Goal: Transaction & Acquisition: Purchase product/service

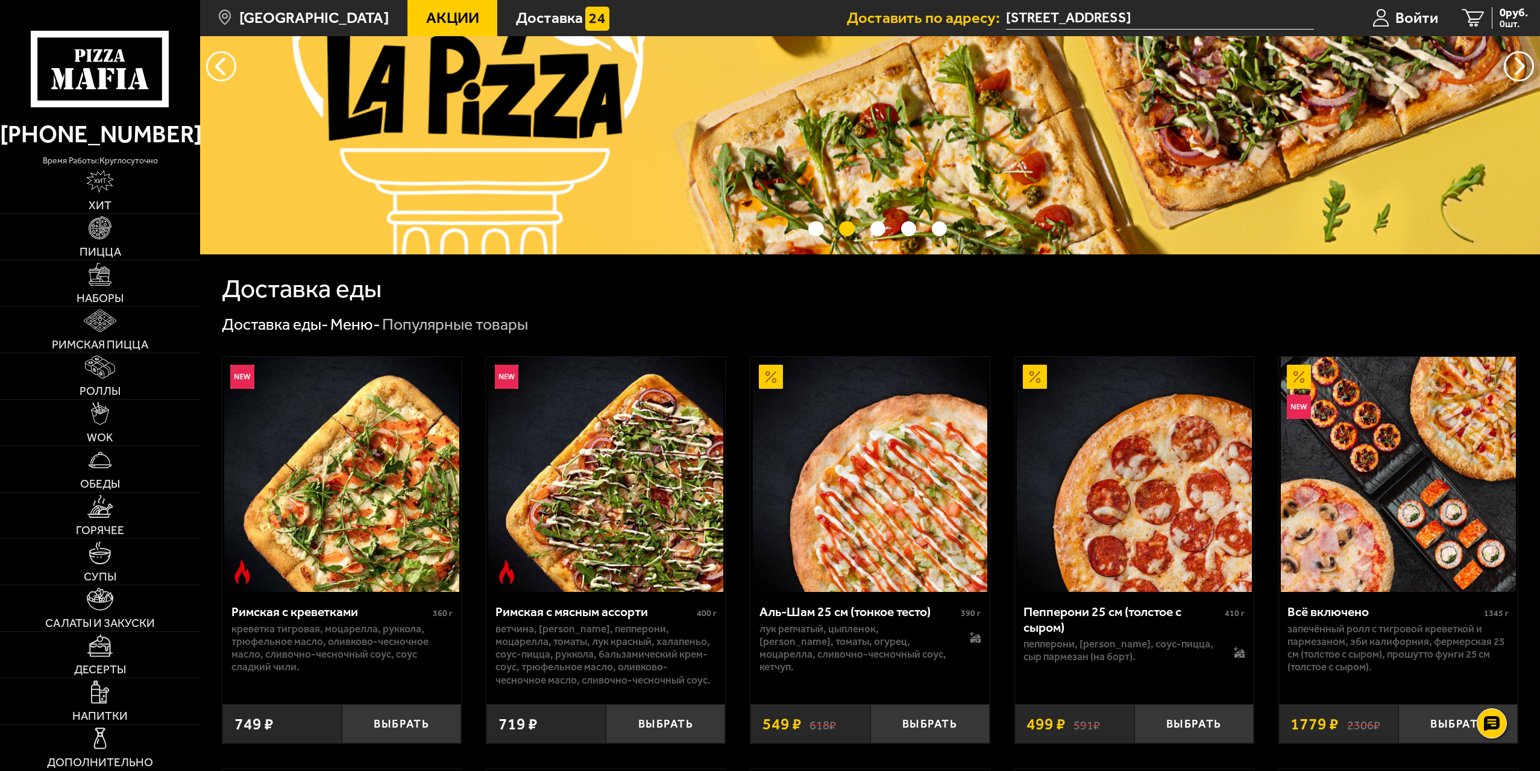
scroll to position [161, 0]
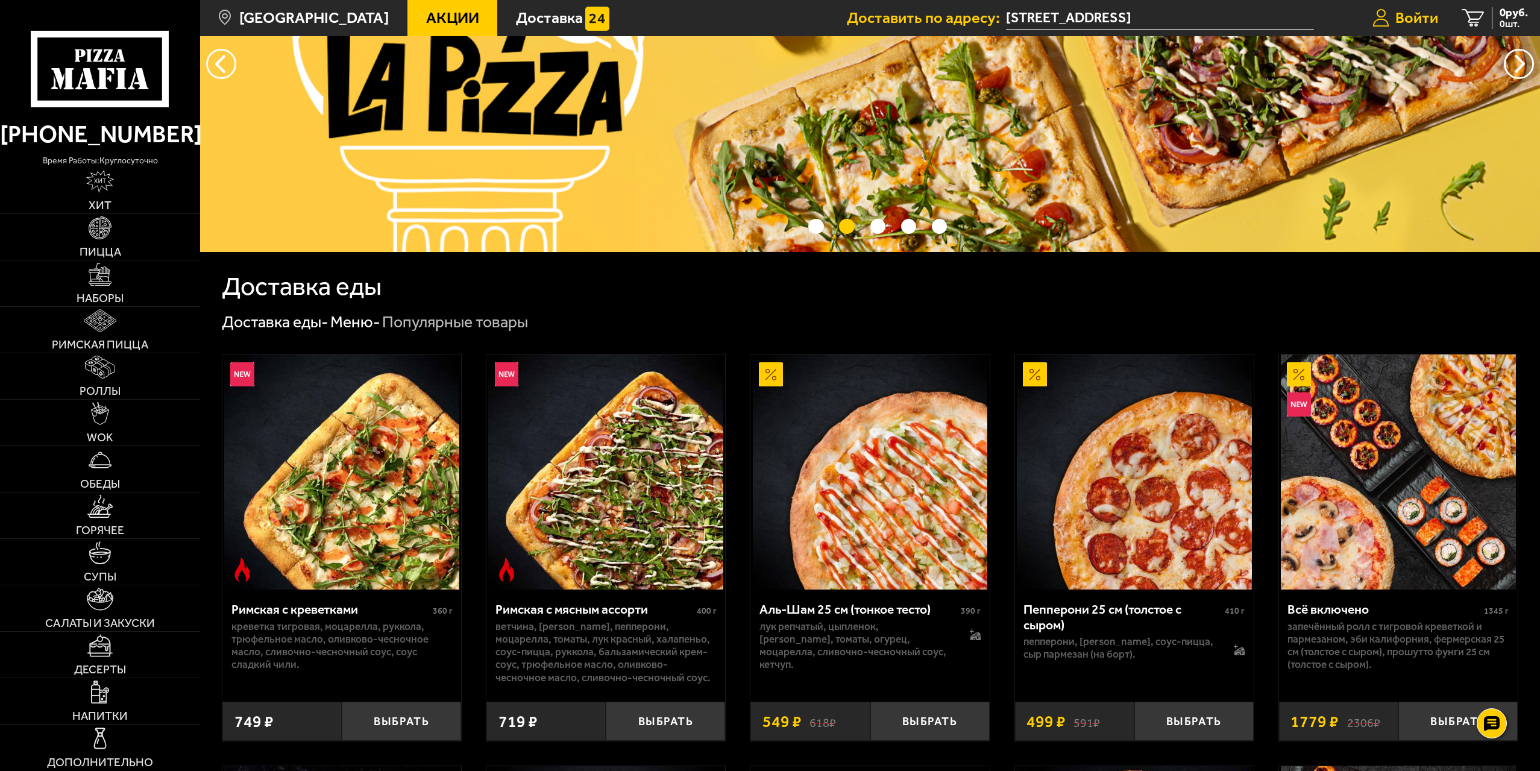
click at [1423, 21] on span "Войти" at bounding box center [1416, 18] width 43 height 16
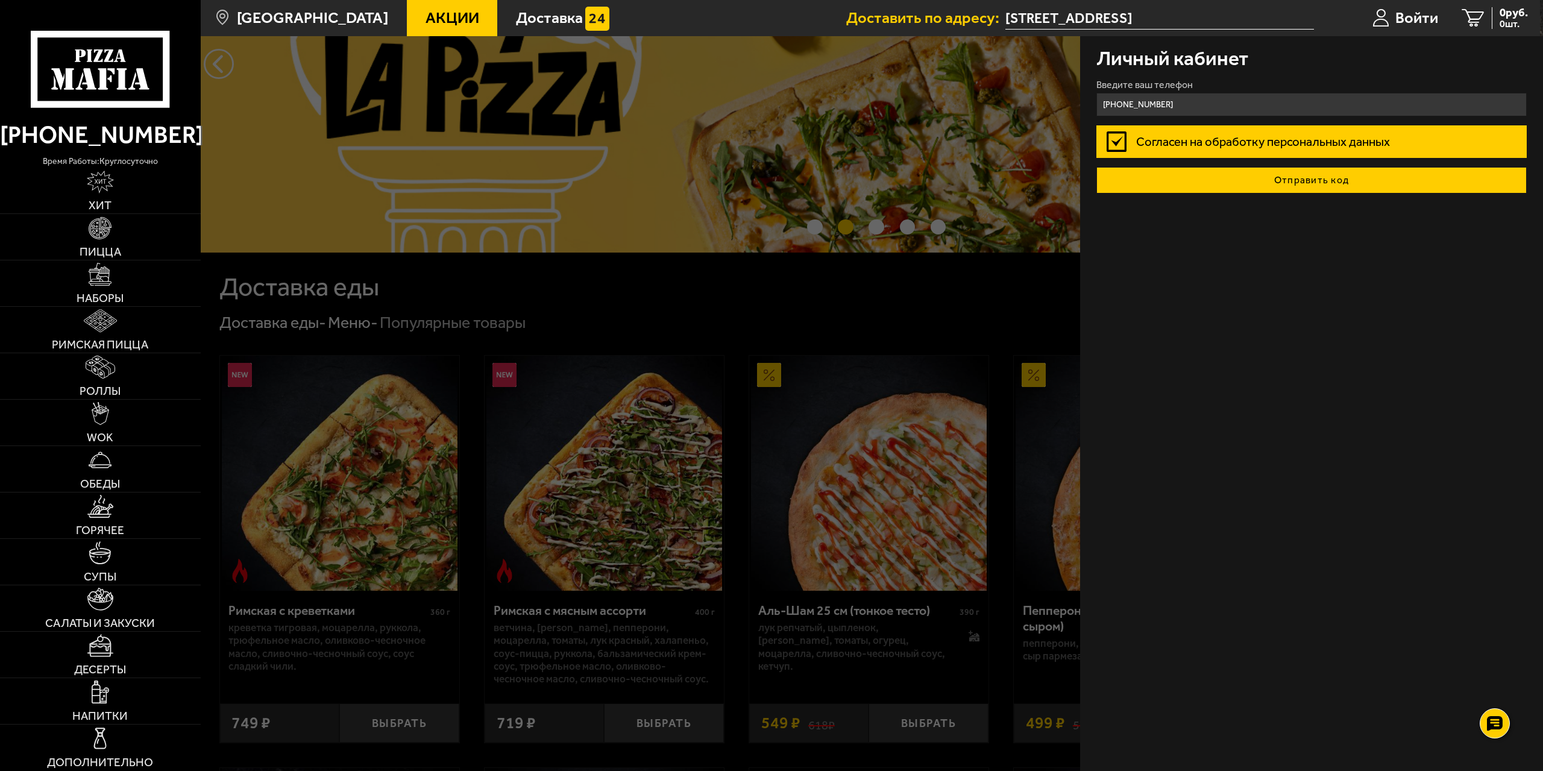
type input "[PHONE_NUMBER]"
click at [1169, 172] on button "Отправить код" at bounding box center [1311, 180] width 431 height 27
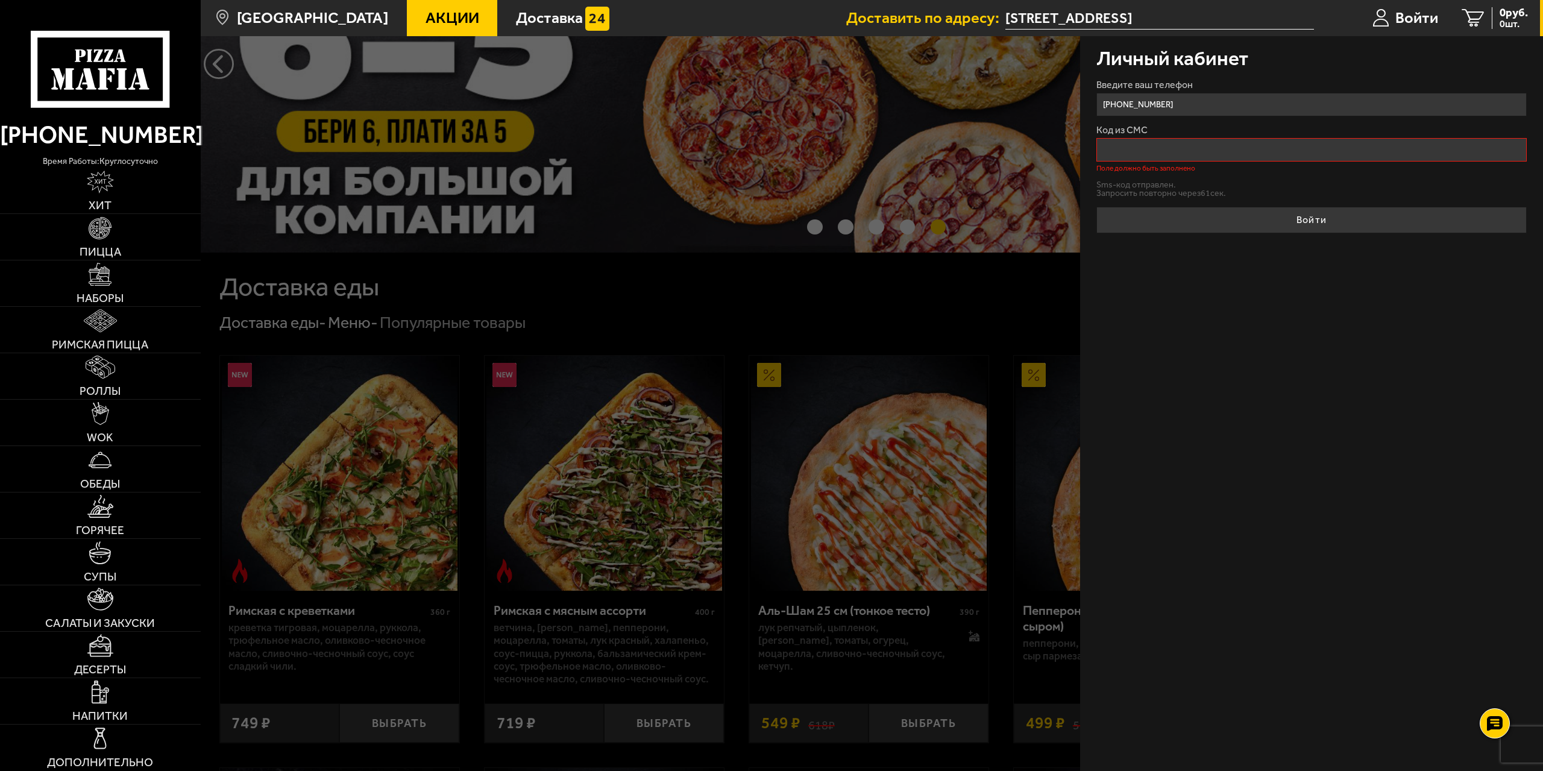
click at [1165, 11] on input "[STREET_ADDRESS]" at bounding box center [1159, 18] width 309 height 22
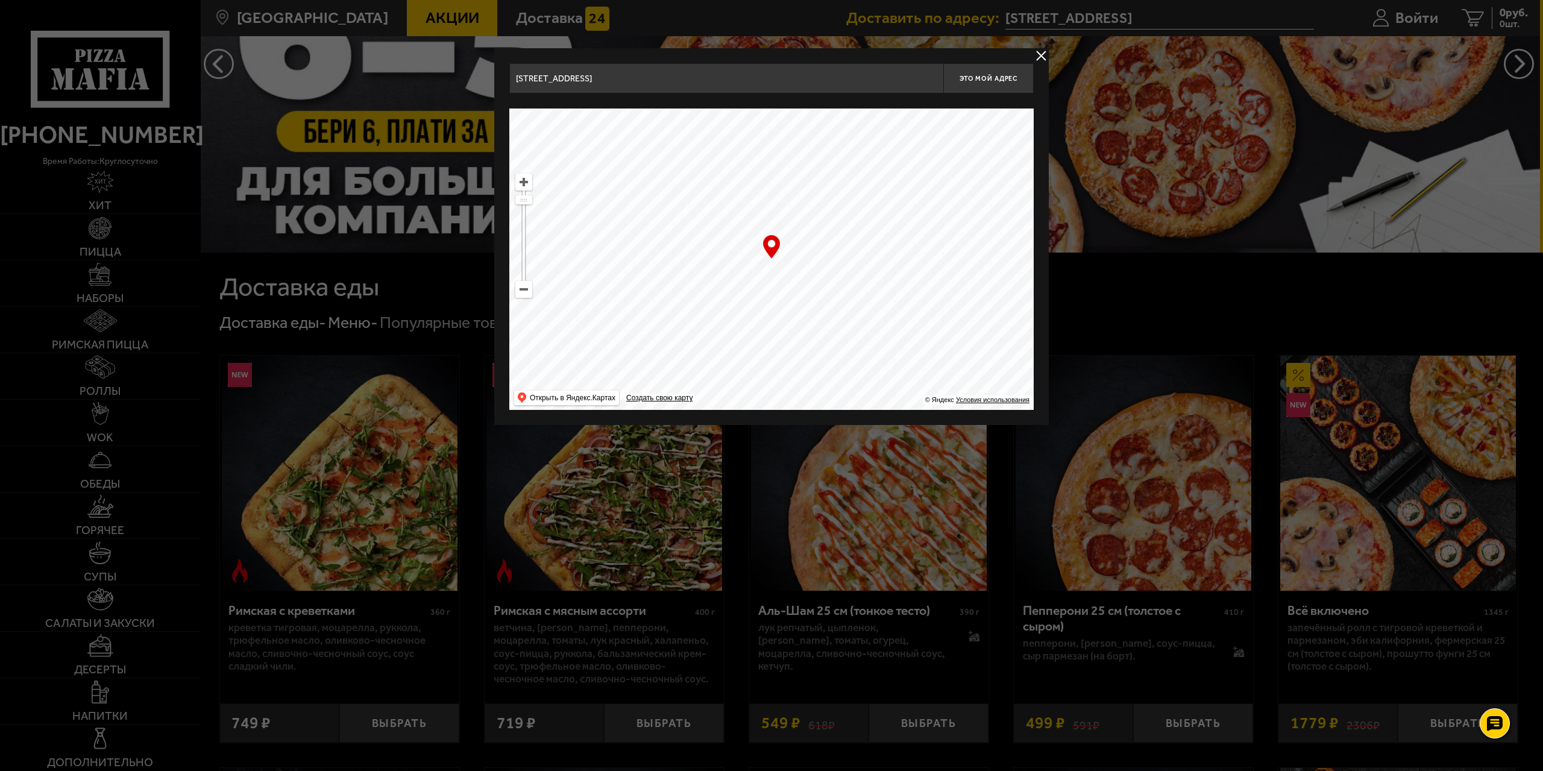
click at [527, 297] on ymaps at bounding box center [523, 289] width 17 height 17
click at [525, 295] on ymaps at bounding box center [524, 289] width 16 height 16
click at [526, 295] on ymaps at bounding box center [524, 289] width 16 height 16
click at [526, 292] on ymaps at bounding box center [524, 289] width 16 height 16
drag, startPoint x: 788, startPoint y: 349, endPoint x: 791, endPoint y: 168, distance: 181.5
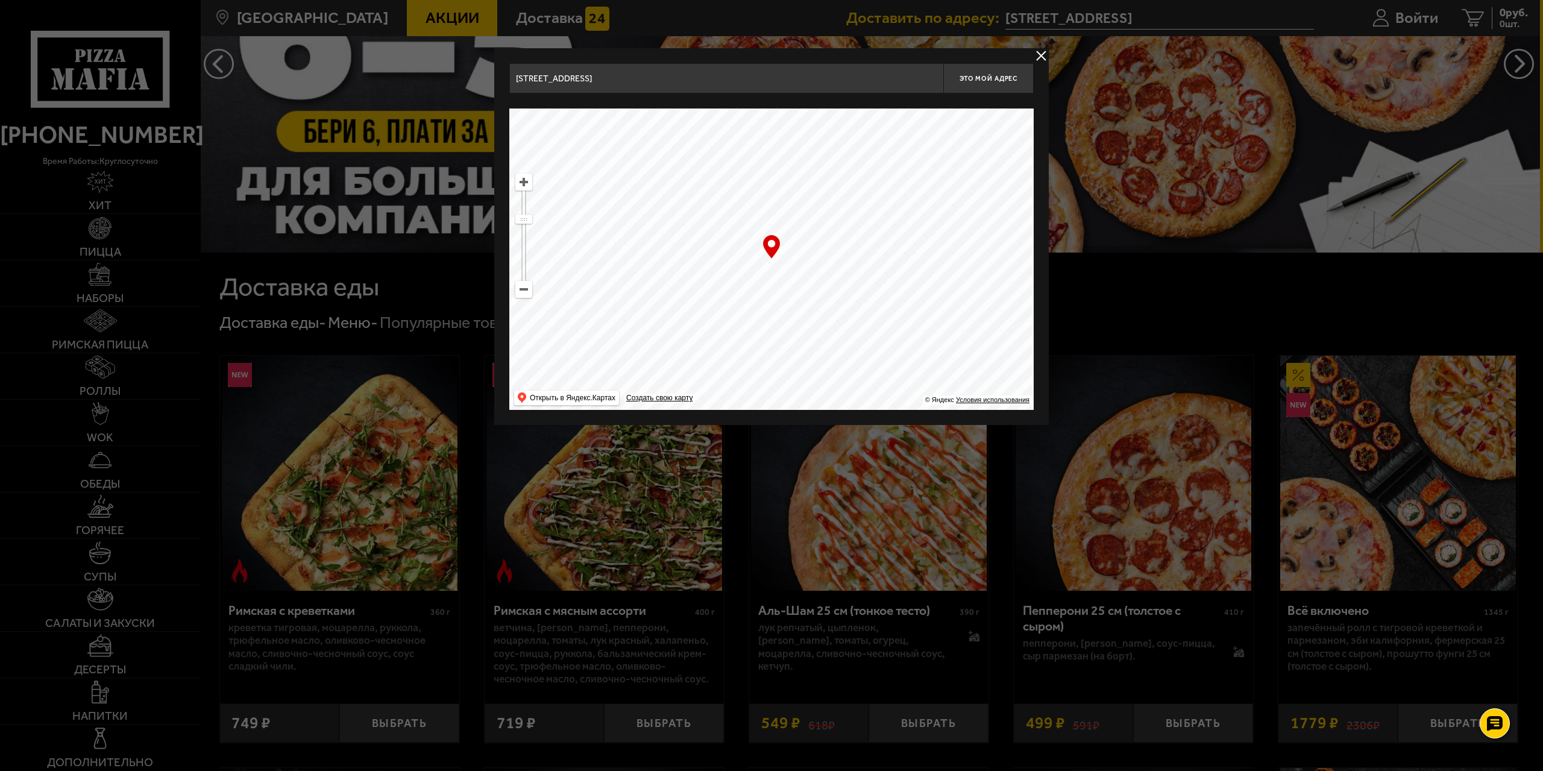
click at [791, 165] on ymaps at bounding box center [771, 258] width 524 height 301
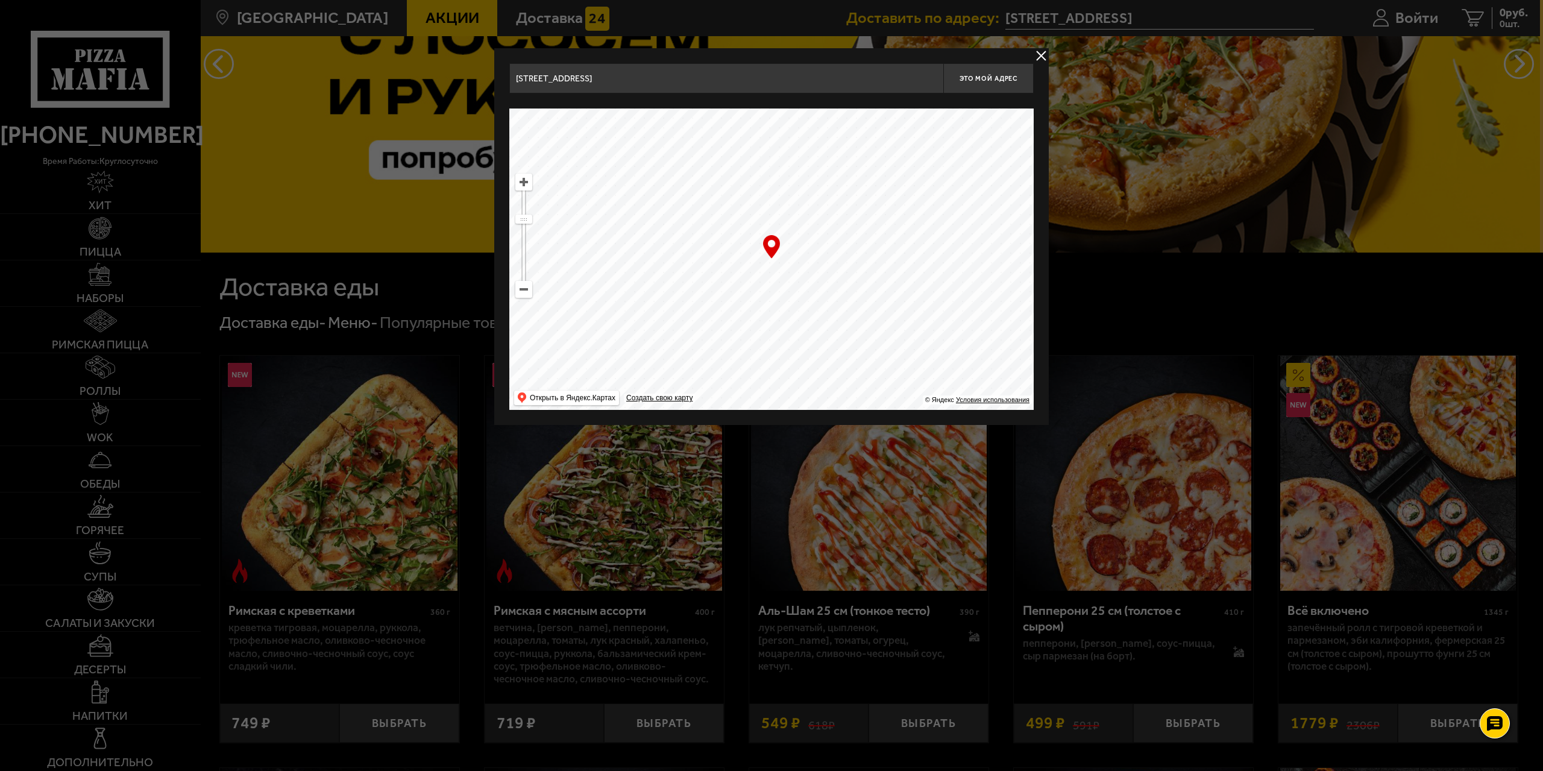
drag, startPoint x: 826, startPoint y: 336, endPoint x: 758, endPoint y: 138, distance: 209.5
click at [758, 138] on ymaps at bounding box center [771, 258] width 524 height 301
drag, startPoint x: 773, startPoint y: 310, endPoint x: 744, endPoint y: 193, distance: 119.9
click at [744, 193] on ymaps at bounding box center [771, 258] width 524 height 301
click at [525, 180] on ymaps at bounding box center [524, 182] width 16 height 16
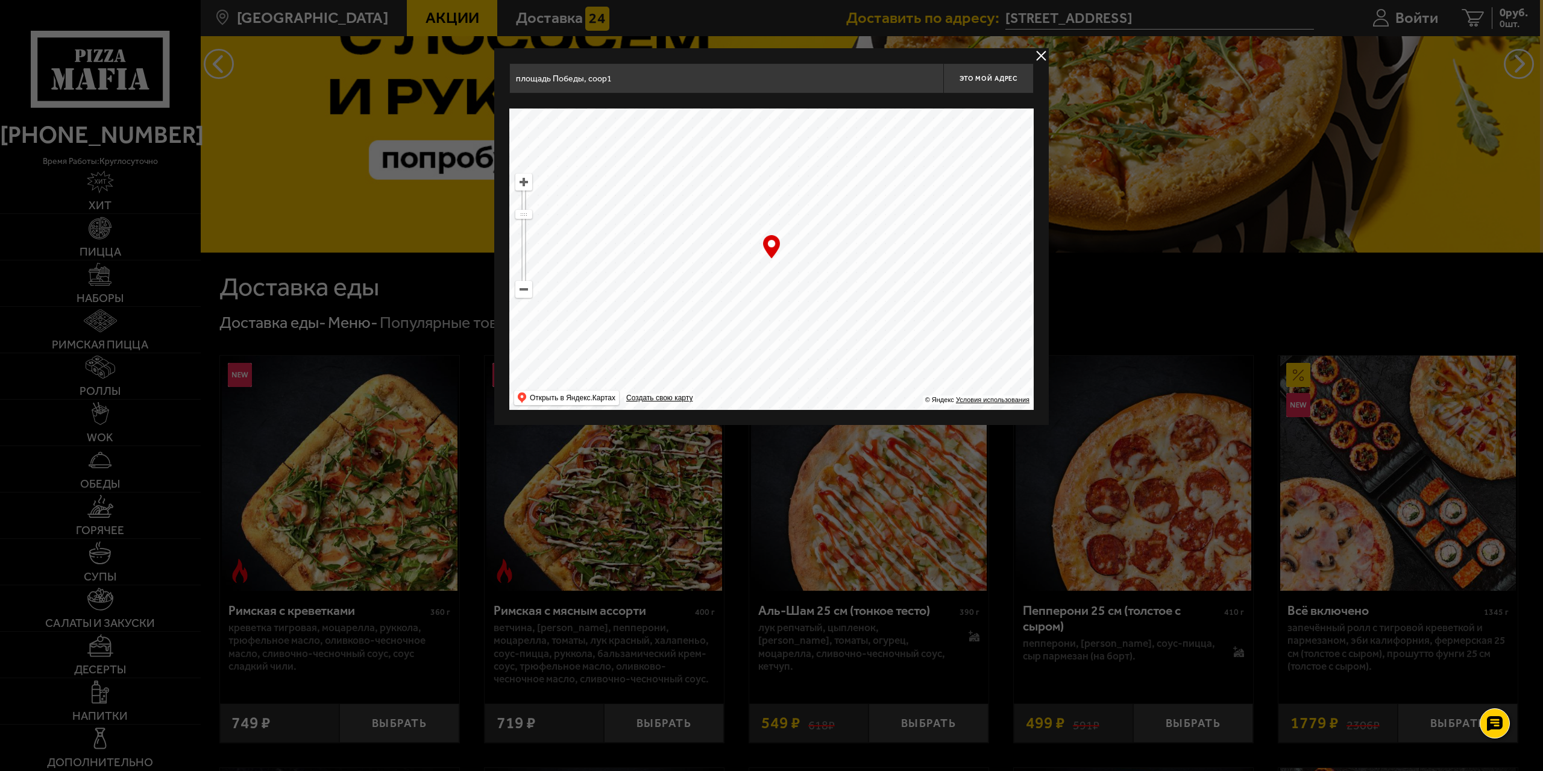
click at [525, 180] on ymaps at bounding box center [524, 182] width 16 height 16
drag, startPoint x: 781, startPoint y: 163, endPoint x: 846, endPoint y: 343, distance: 191.1
click at [846, 347] on ymaps at bounding box center [771, 258] width 524 height 301
drag, startPoint x: 813, startPoint y: 226, endPoint x: 807, endPoint y: 281, distance: 55.7
click at [807, 281] on ymaps at bounding box center [771, 258] width 524 height 301
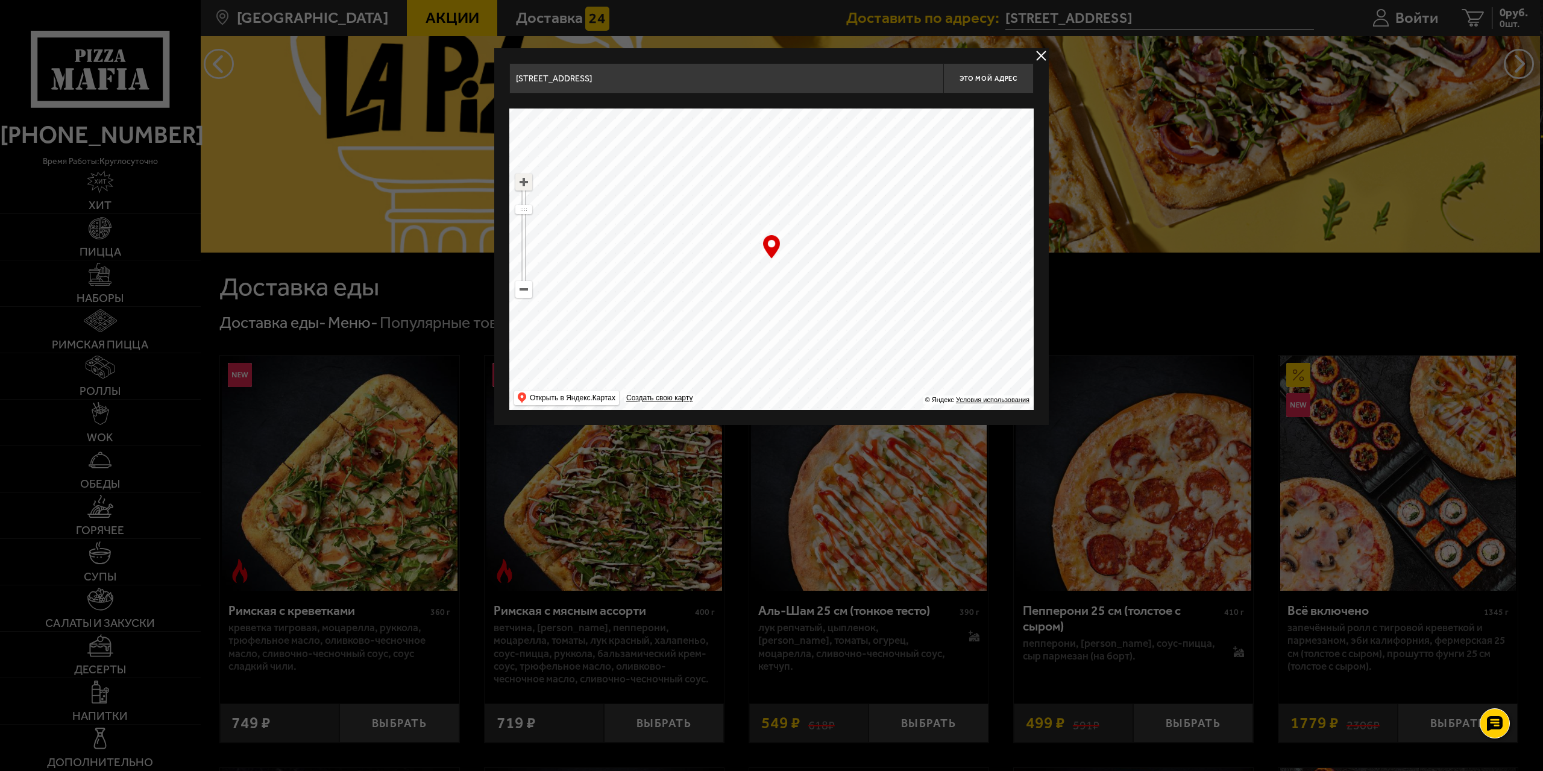
click at [525, 181] on ymaps at bounding box center [524, 182] width 16 height 16
drag, startPoint x: 797, startPoint y: 318, endPoint x: 839, endPoint y: 155, distance: 168.7
click at [839, 155] on ymaps at bounding box center [771, 258] width 524 height 301
type input "Бассейная улица, 10"
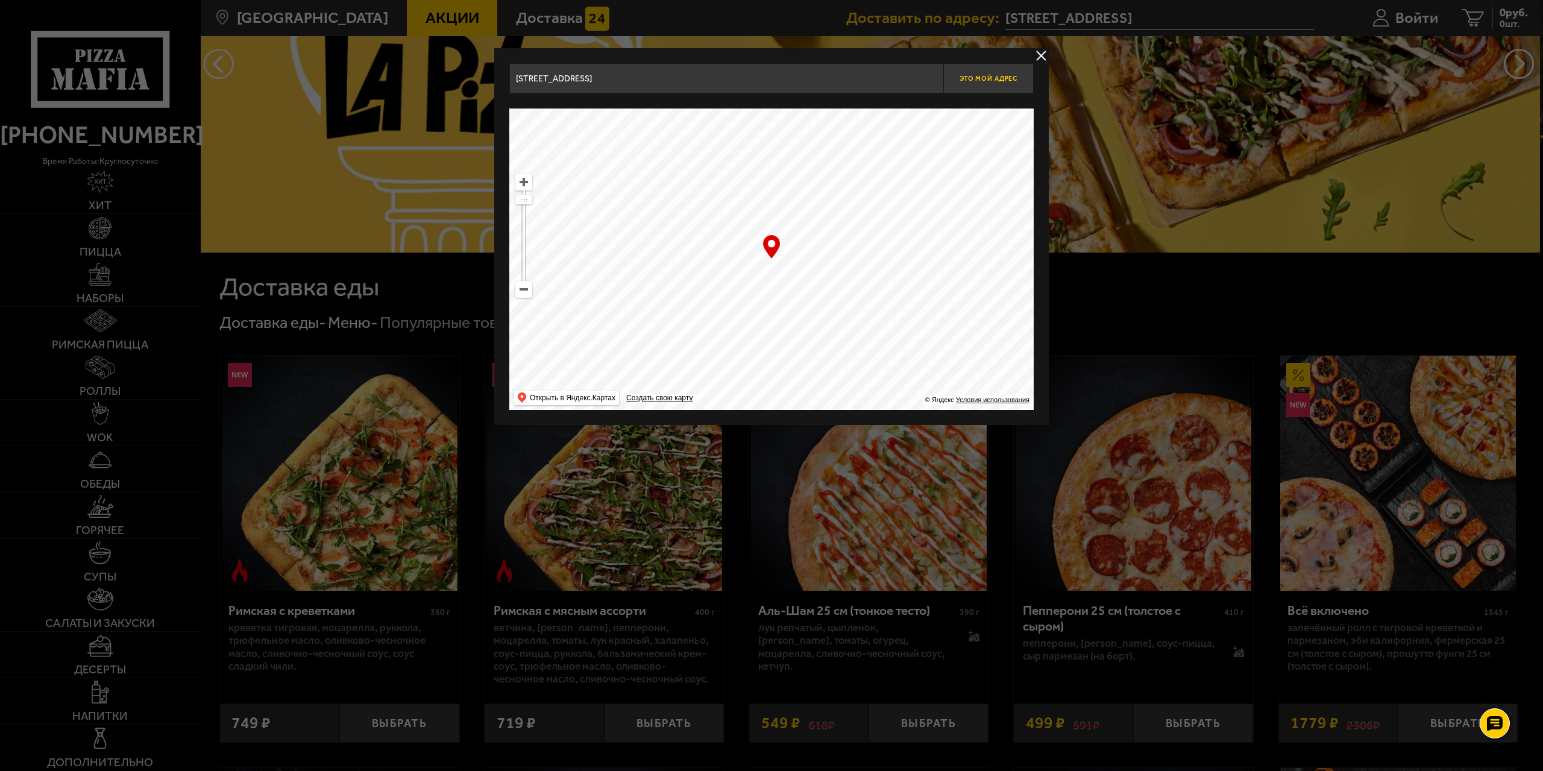
click at [993, 81] on span "Это мой адрес" at bounding box center [989, 79] width 58 height 8
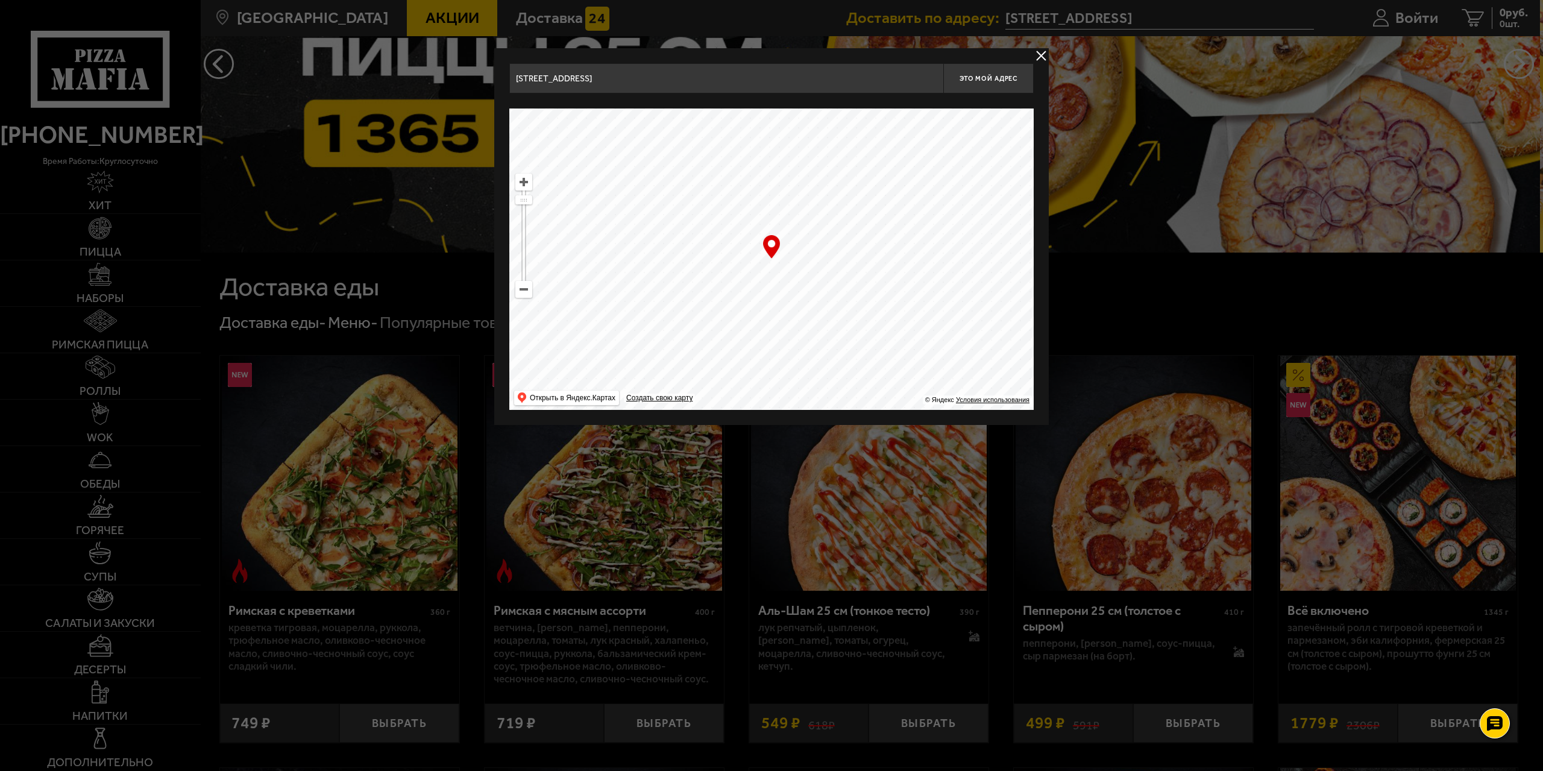
type input "Бассейная улица, 10"
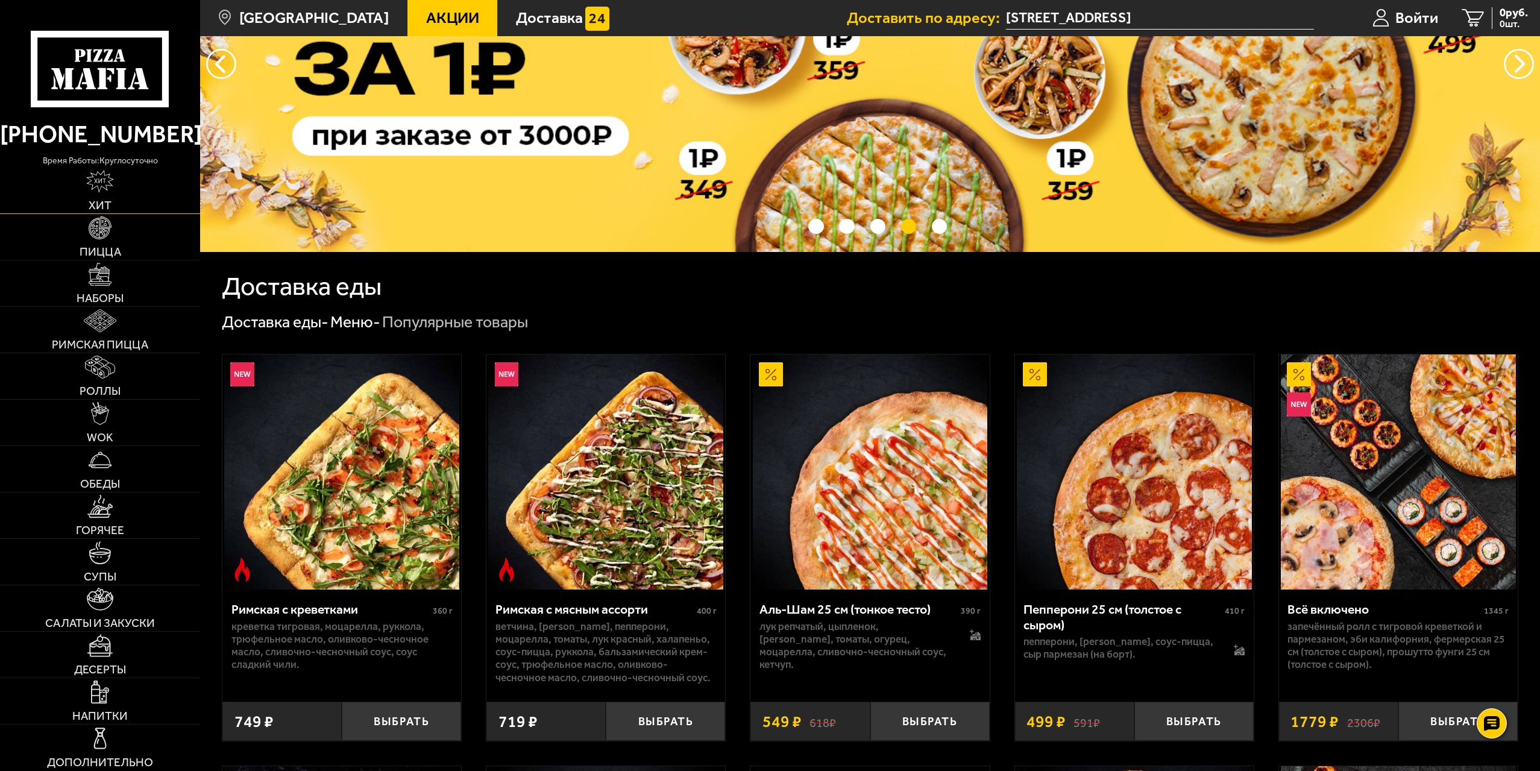
click at [99, 196] on link "Хит" at bounding box center [100, 191] width 200 height 46
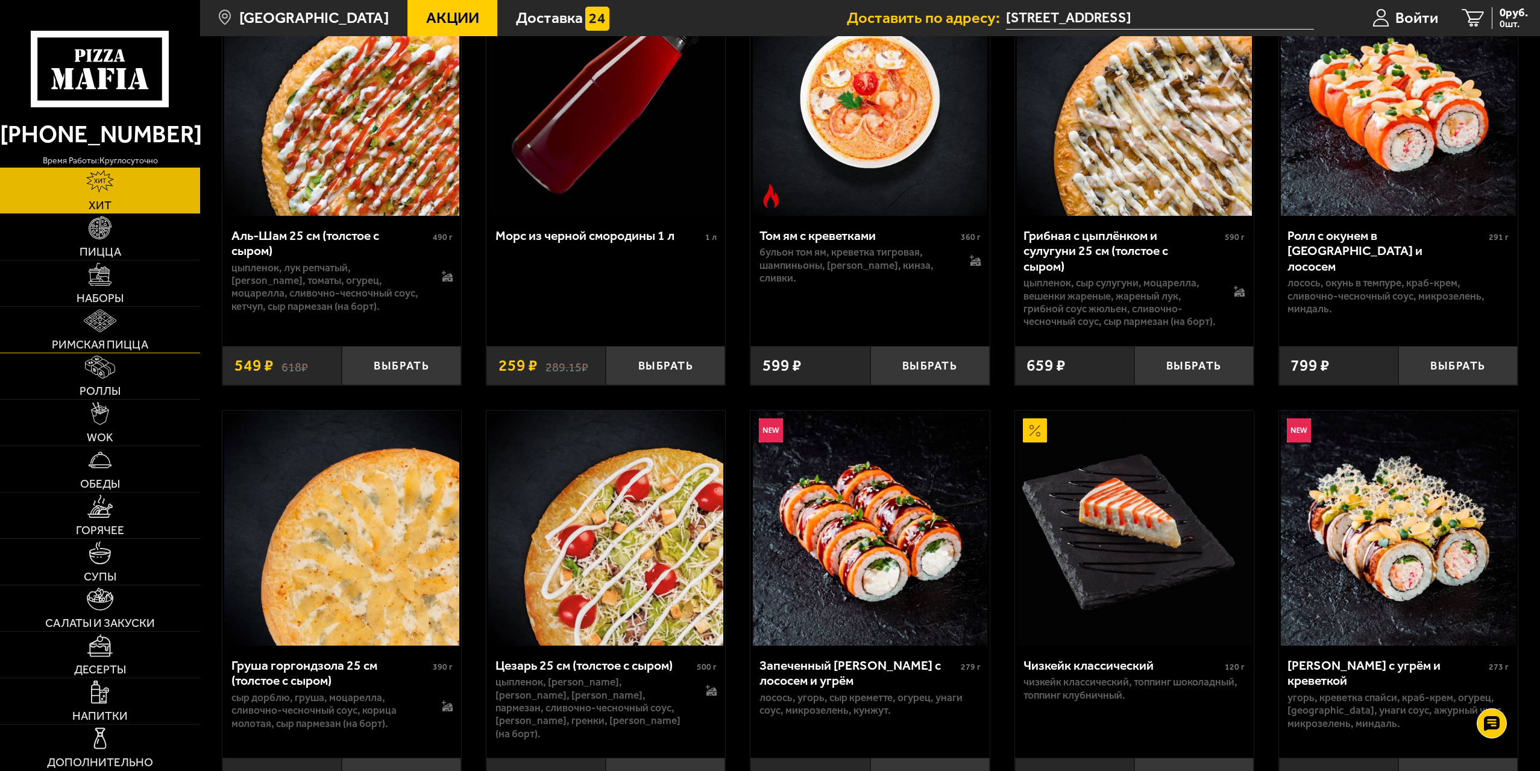
scroll to position [161, 0]
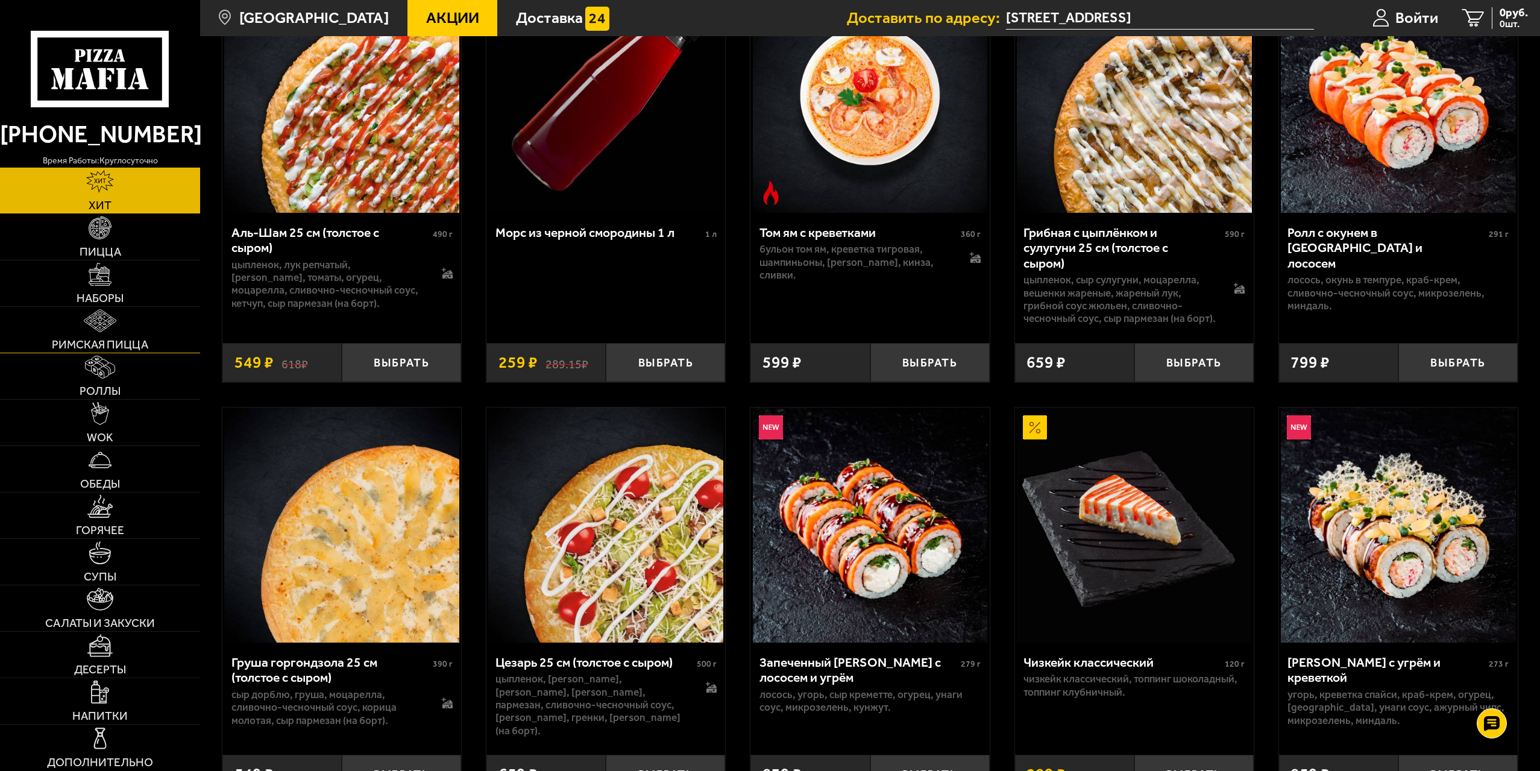
click at [112, 314] on img at bounding box center [100, 320] width 33 height 23
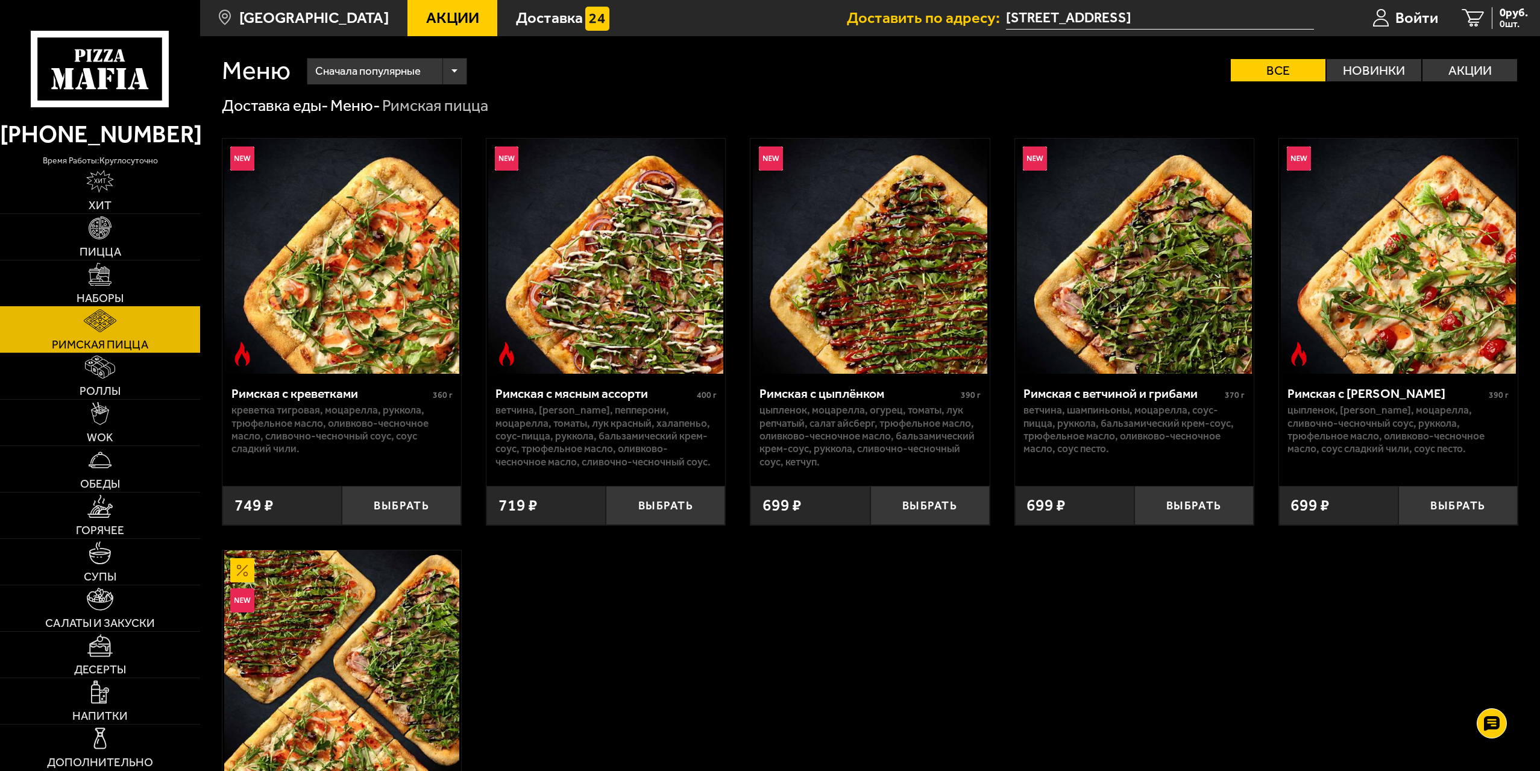
click at [112, 280] on img at bounding box center [100, 274] width 23 height 23
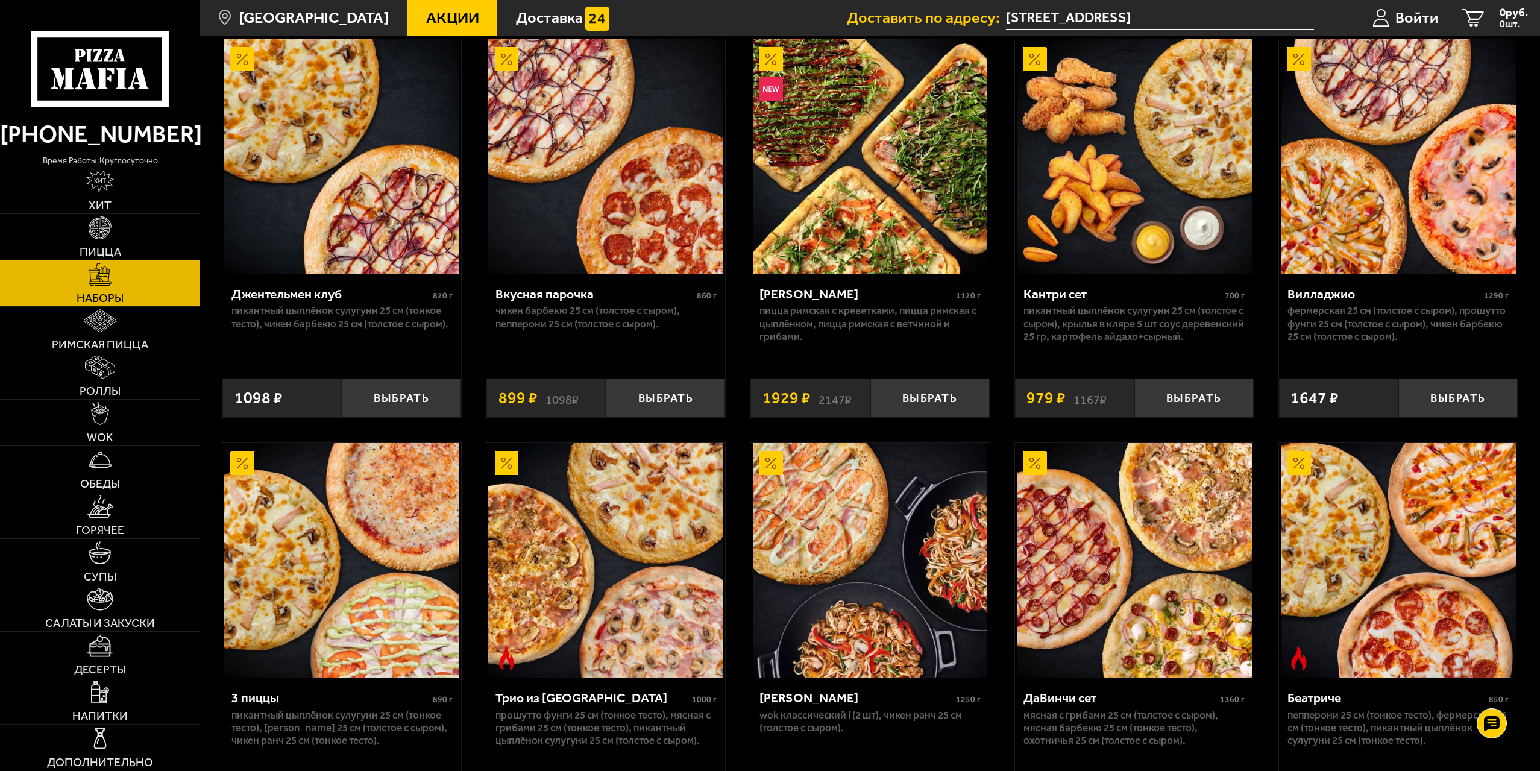
scroll to position [121, 0]
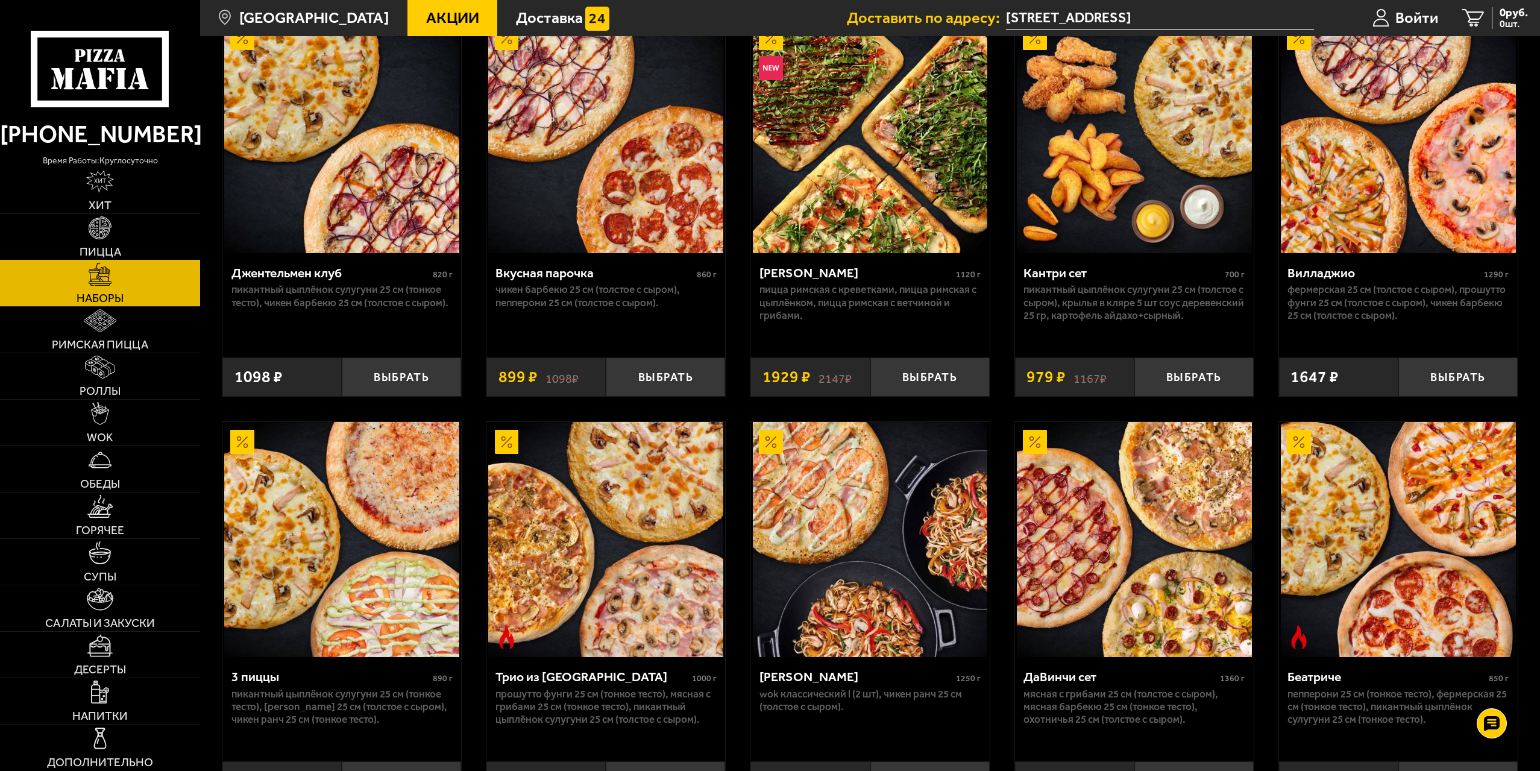
click at [80, 225] on link "Пицца" at bounding box center [100, 237] width 200 height 46
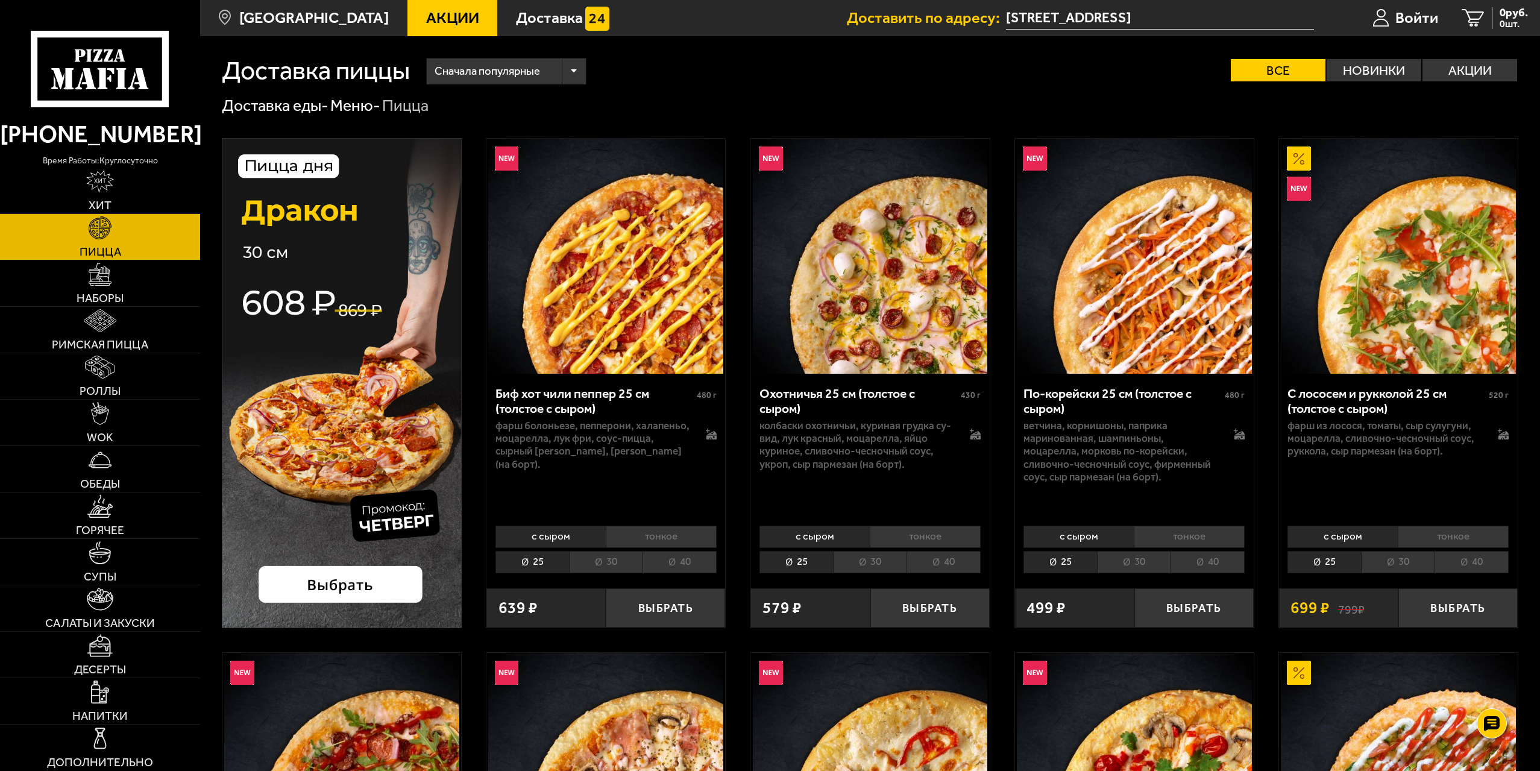
click at [426, 20] on span "Акции" at bounding box center [452, 18] width 53 height 16
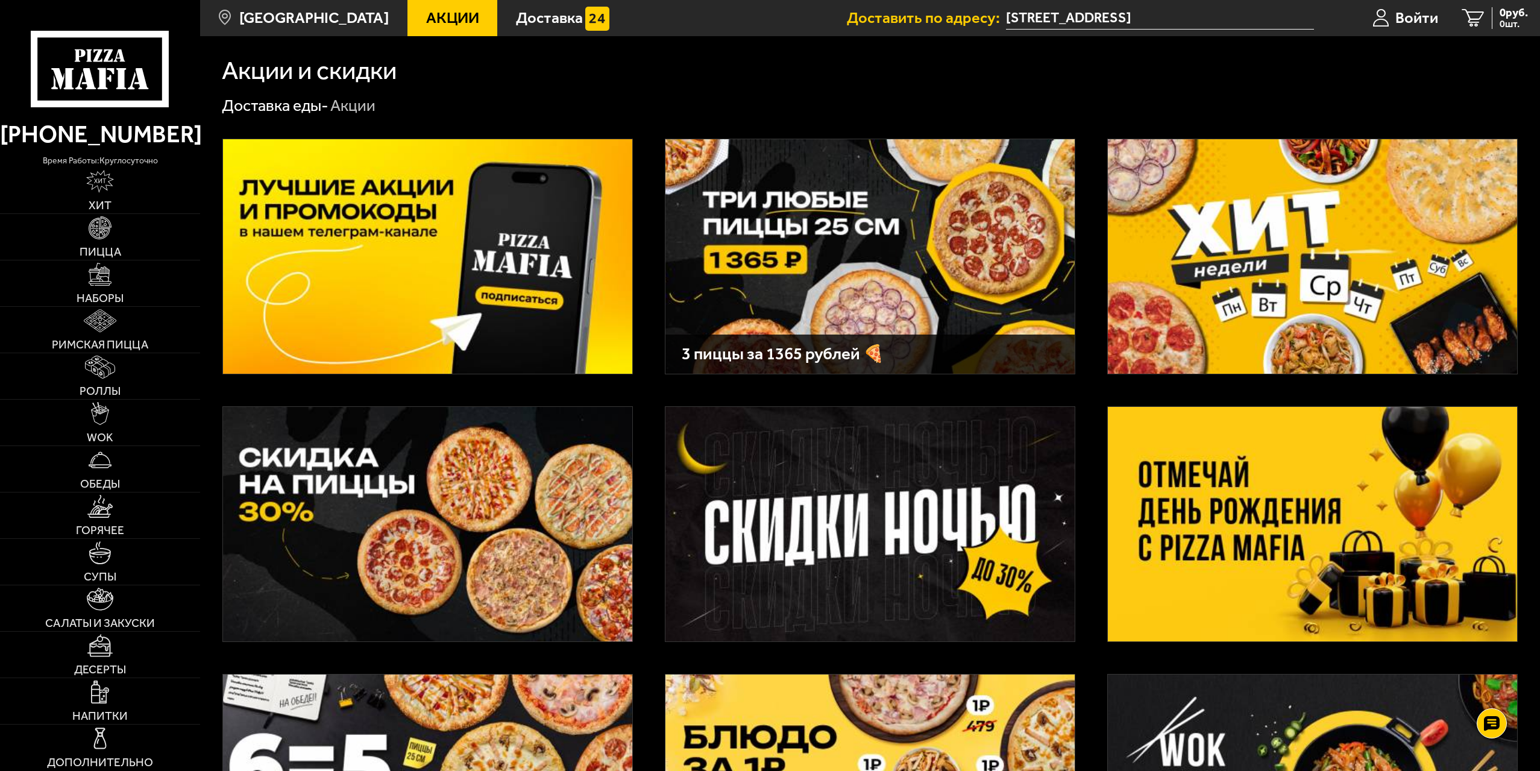
click at [464, 195] on img at bounding box center [427, 256] width 409 height 234
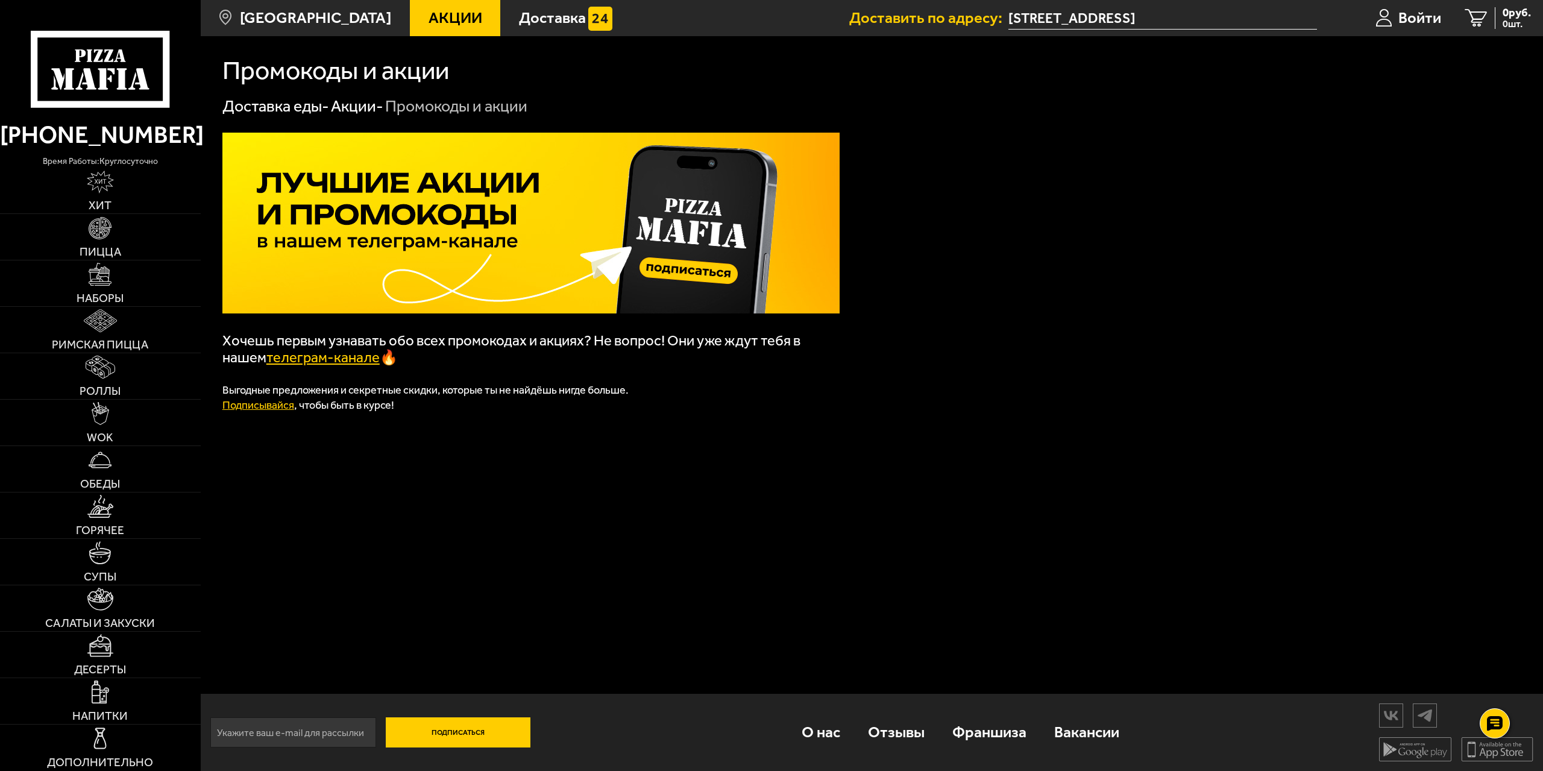
click at [333, 356] on link "телеграм-канале" at bounding box center [322, 357] width 113 height 17
click at [429, 17] on span "Акции" at bounding box center [456, 18] width 54 height 16
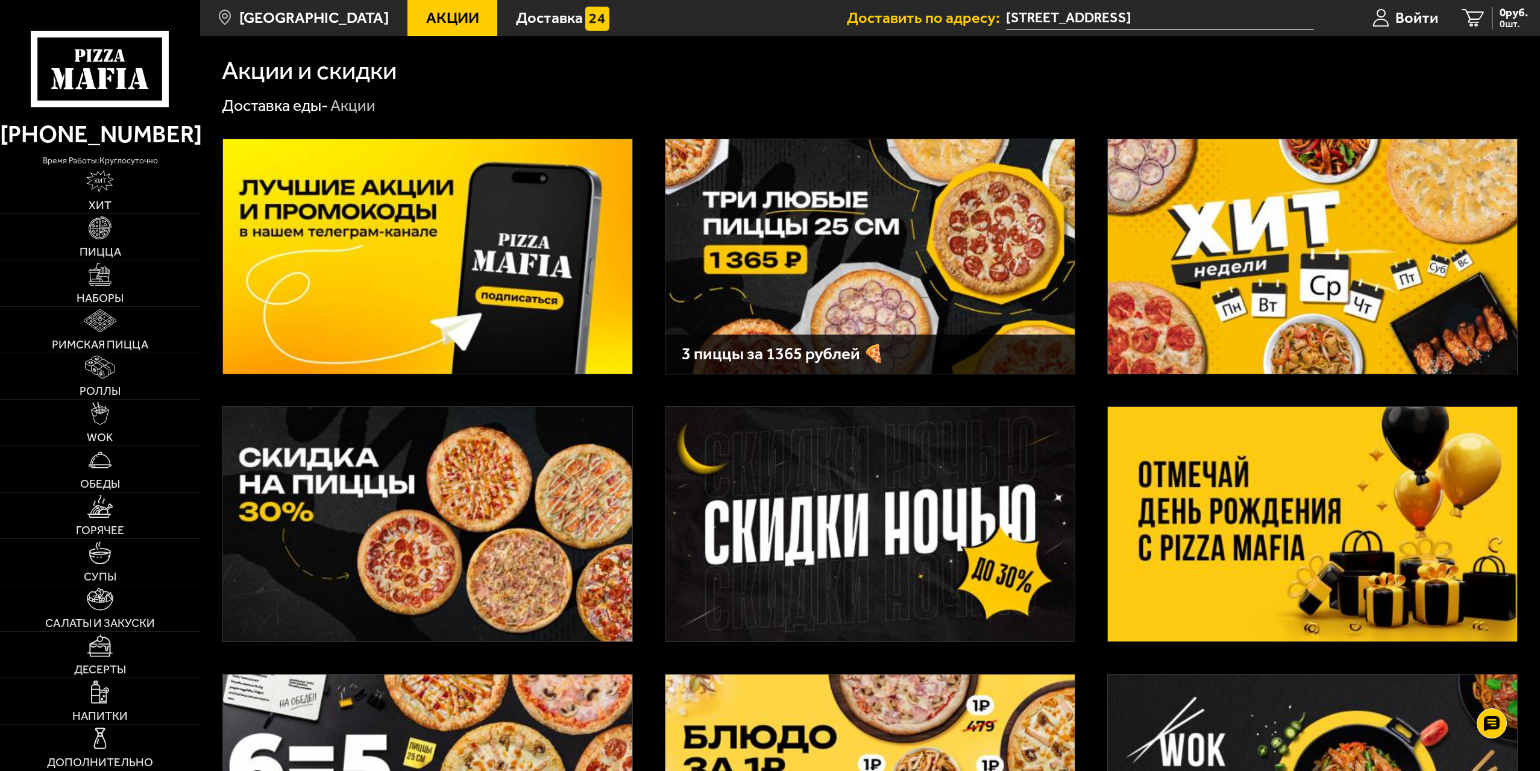
click at [866, 239] on img at bounding box center [869, 256] width 409 height 234
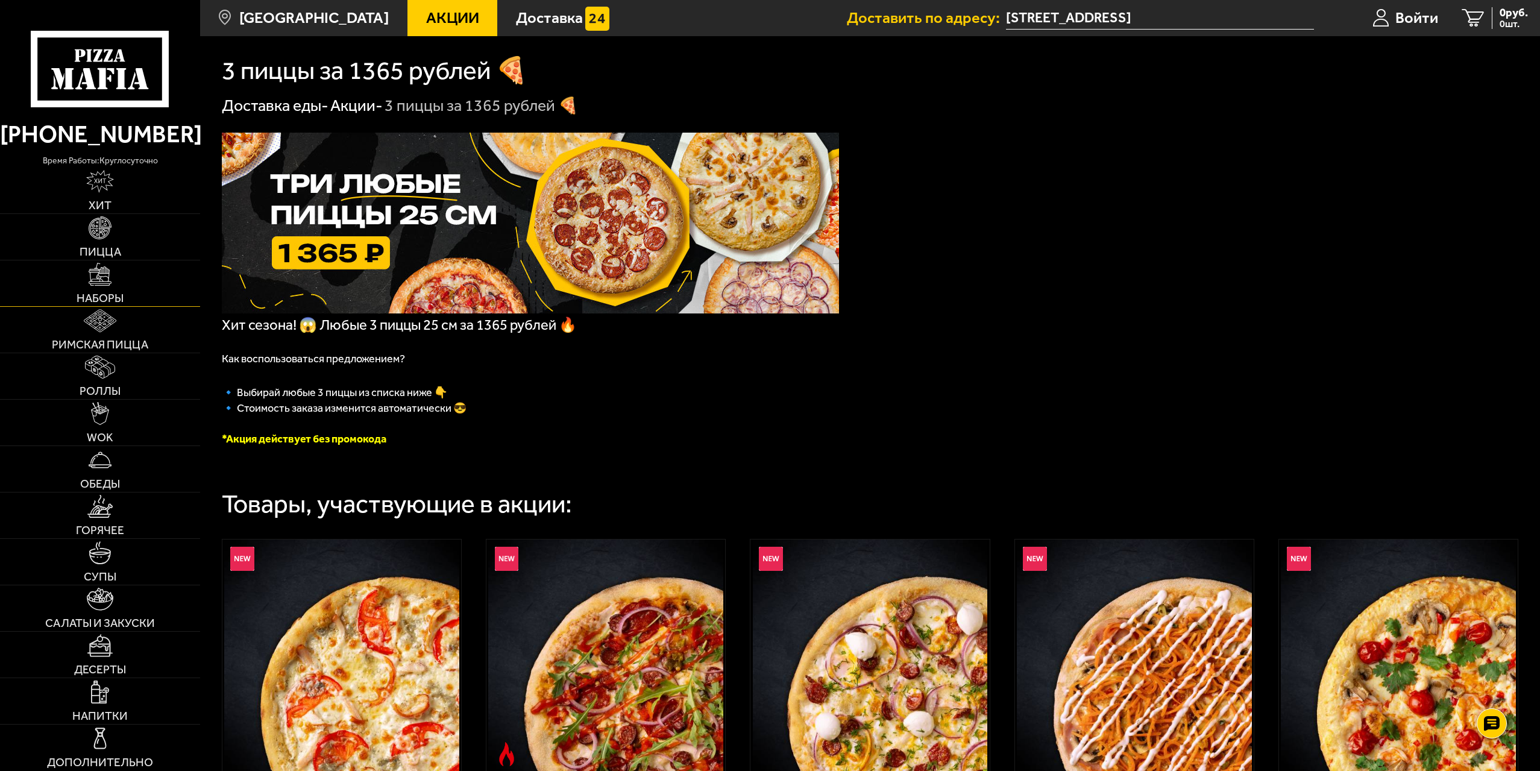
click at [110, 285] on img at bounding box center [100, 274] width 23 height 23
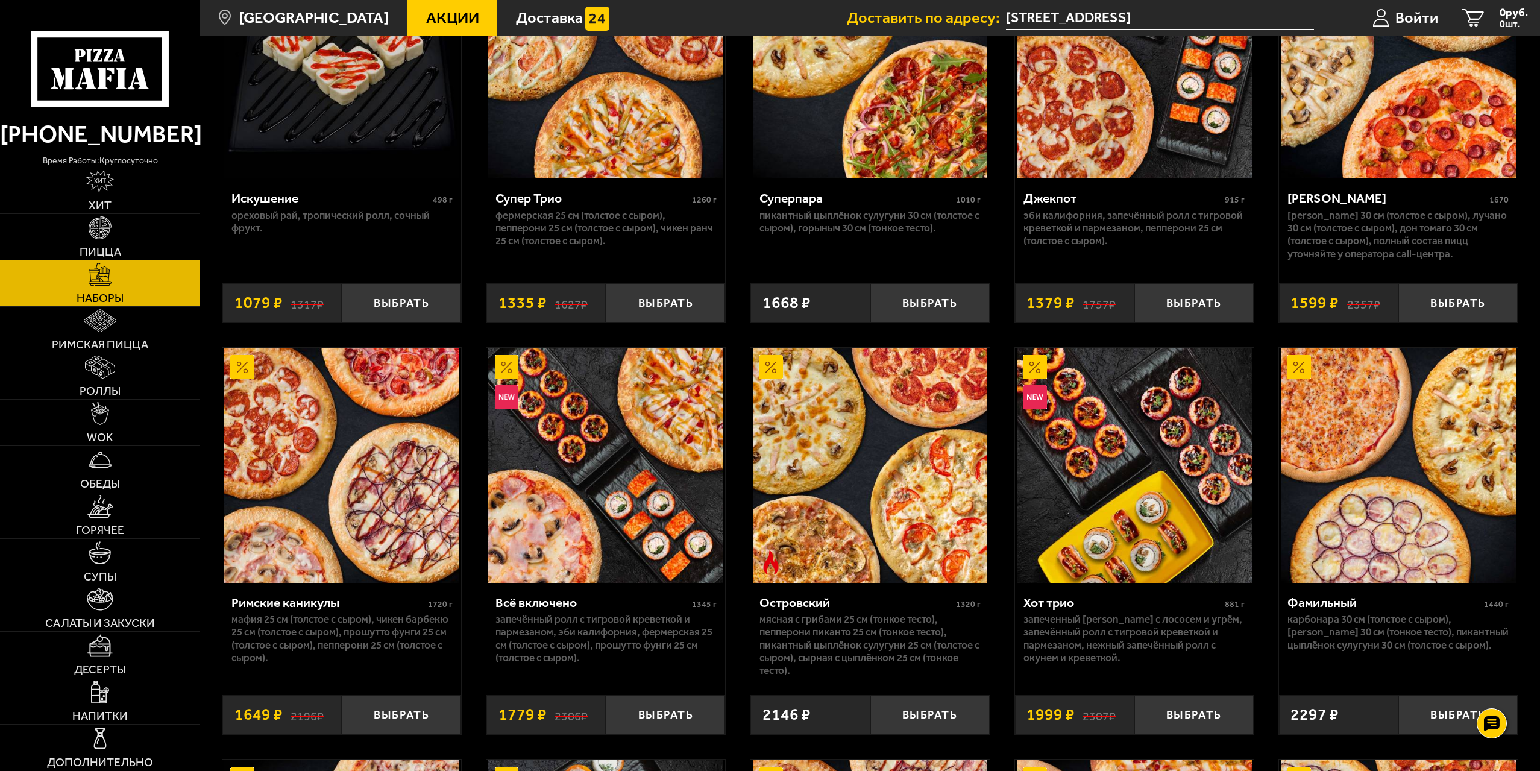
scroll to position [1085, 0]
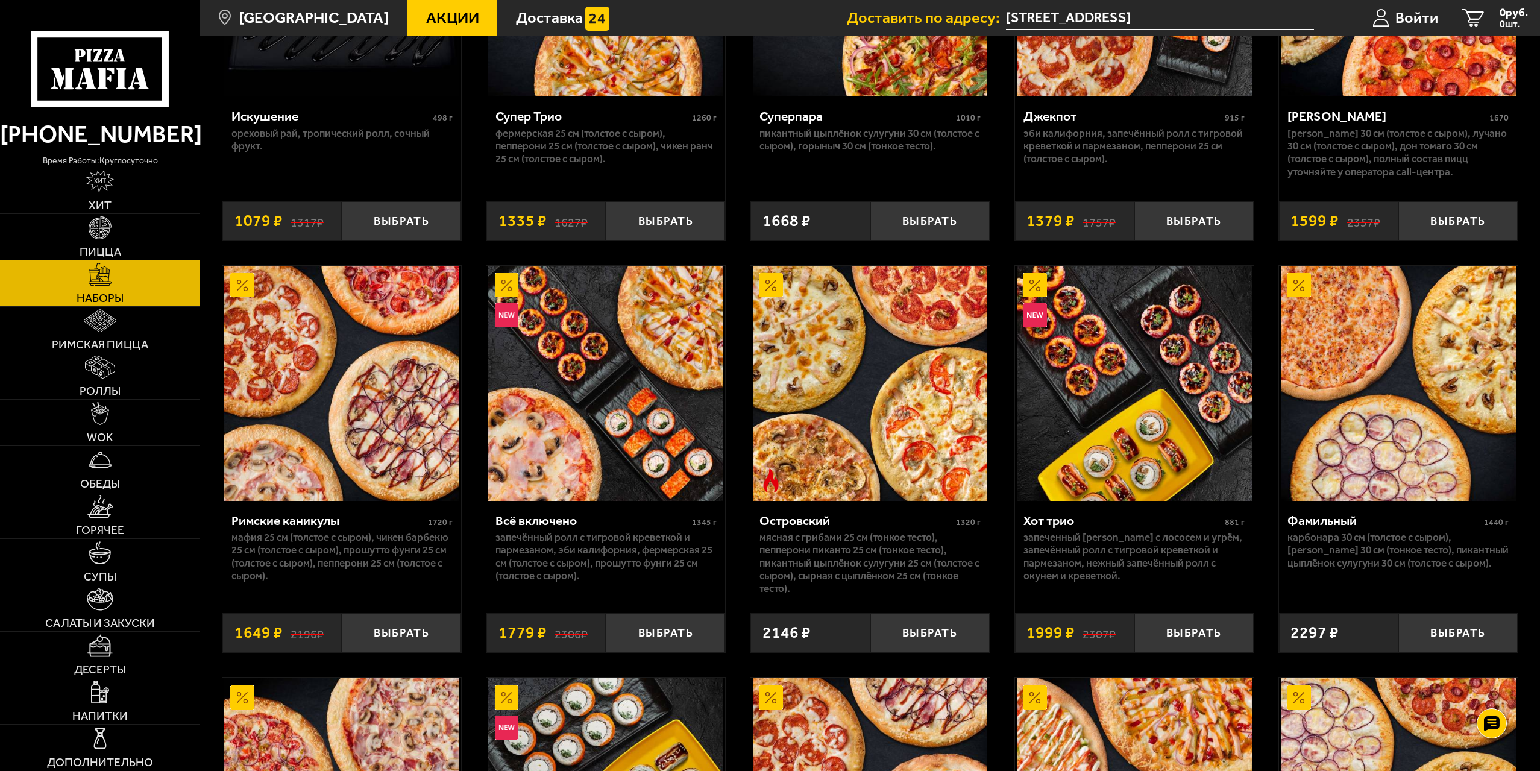
click at [118, 241] on link "Пицца" at bounding box center [100, 237] width 200 height 46
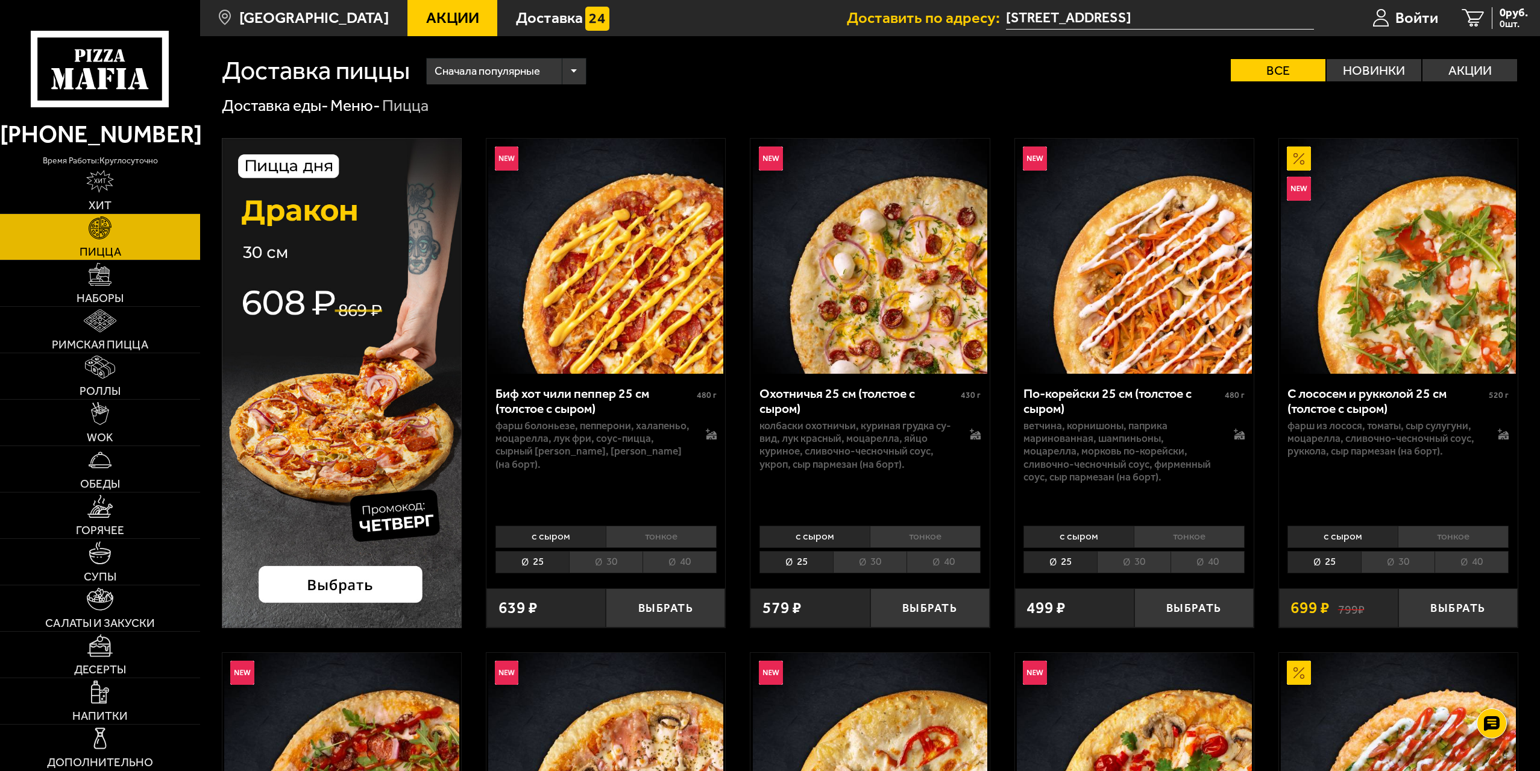
click at [350, 374] on img at bounding box center [342, 383] width 240 height 490
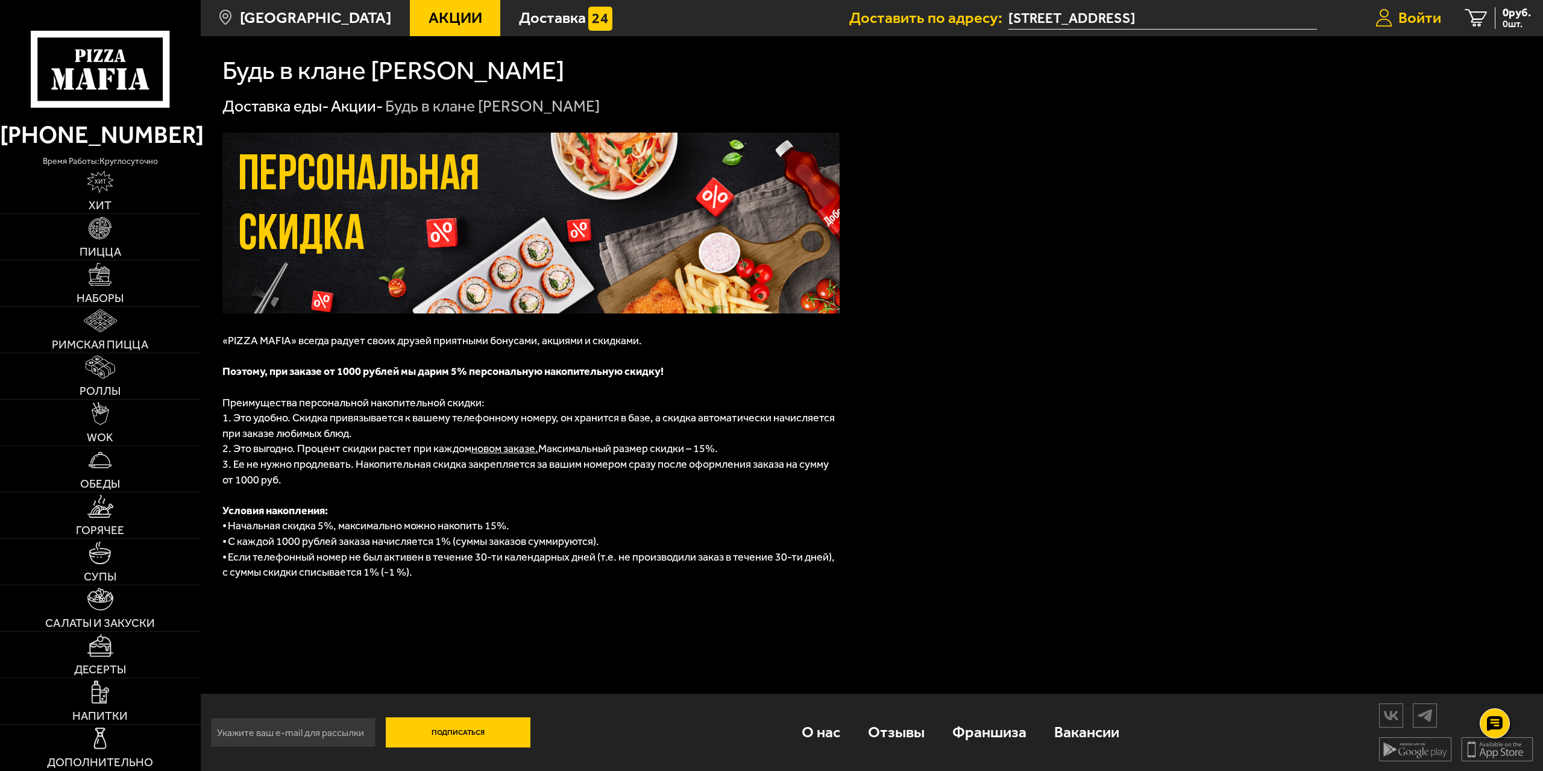
click at [1392, 19] on link "Войти" at bounding box center [1408, 18] width 90 height 36
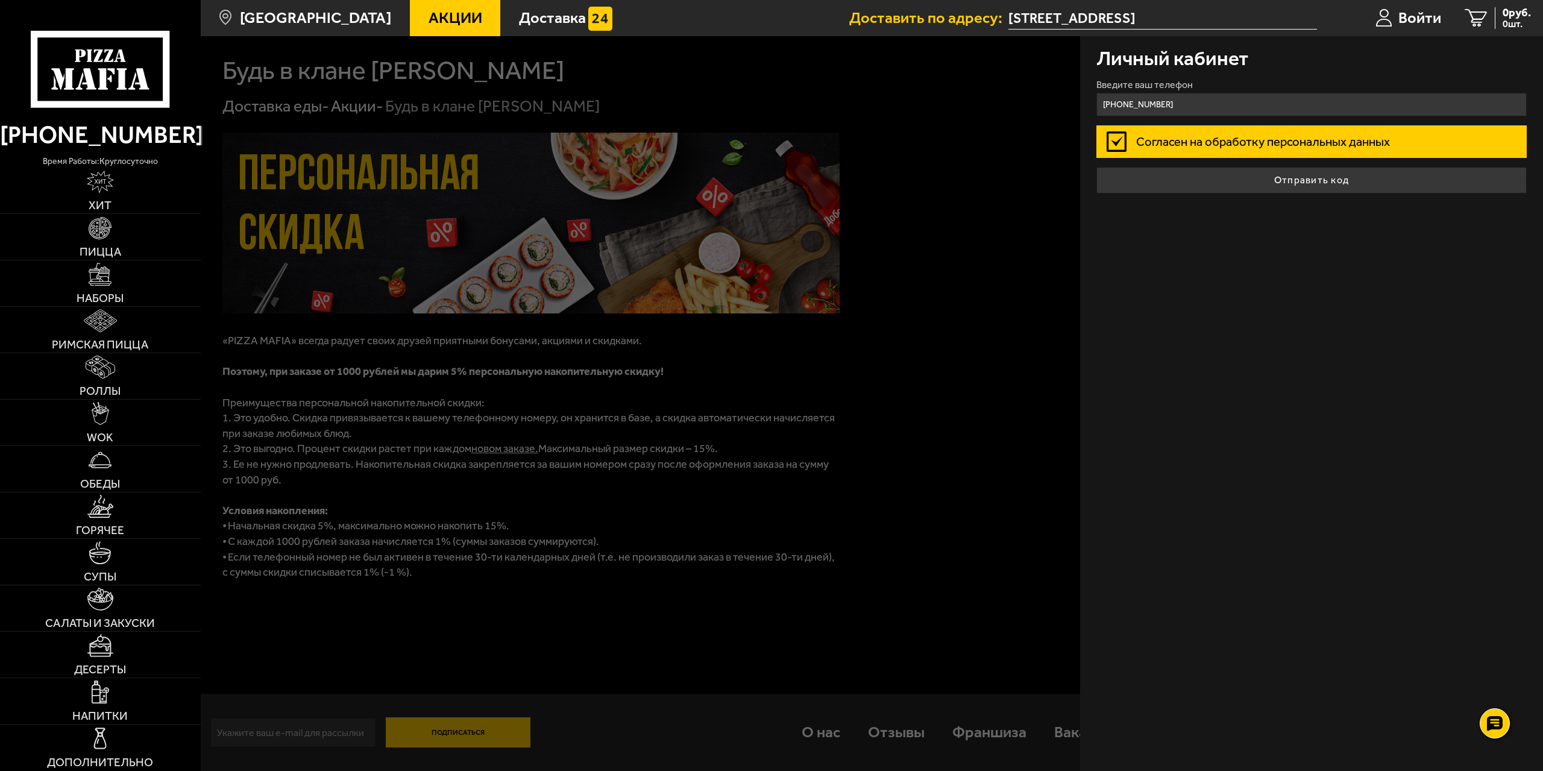
type input "[PHONE_NUMBER]"
click at [1116, 141] on label "Согласен на обработку персональных данных" at bounding box center [1311, 141] width 431 height 32
click at [0, 0] on input "Согласен на обработку персональных данных" at bounding box center [0, 0] width 0 height 0
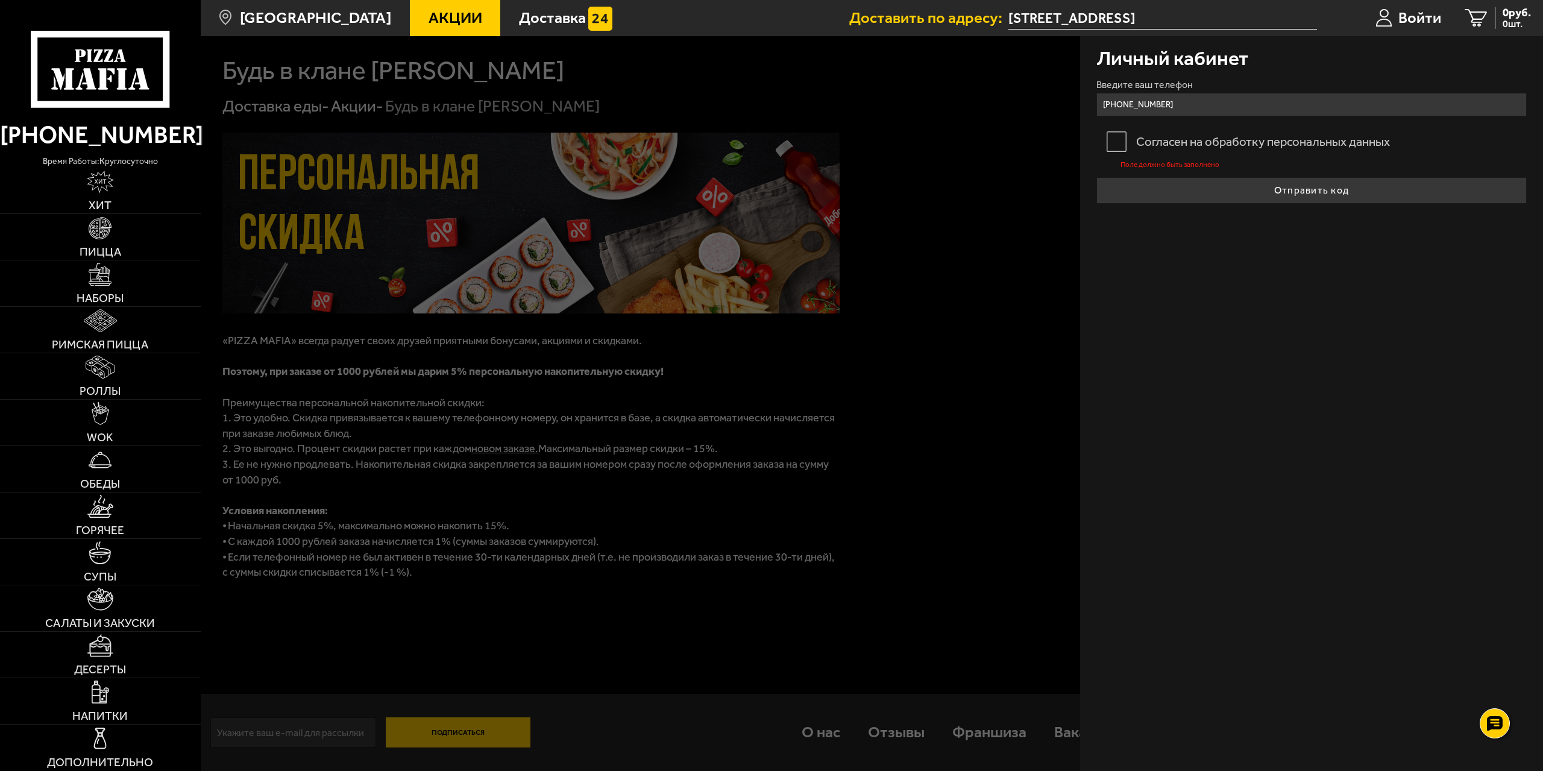
click at [1116, 141] on label "Согласен на обработку персональных данных" at bounding box center [1311, 141] width 431 height 32
click at [0, 0] on input "Согласен на обработку персональных данных" at bounding box center [0, 0] width 0 height 0
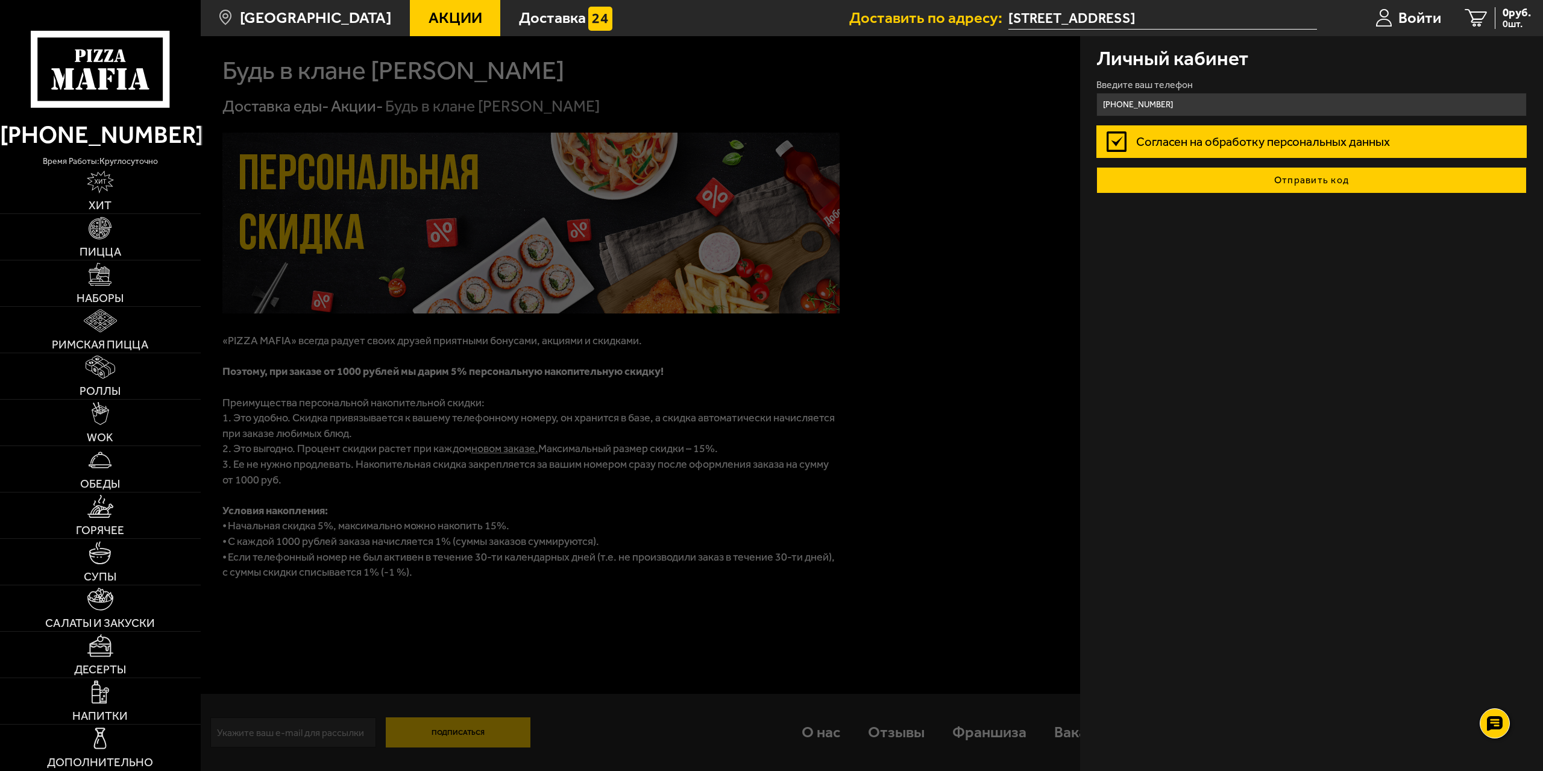
click at [1281, 183] on button "Отправить код" at bounding box center [1311, 180] width 431 height 27
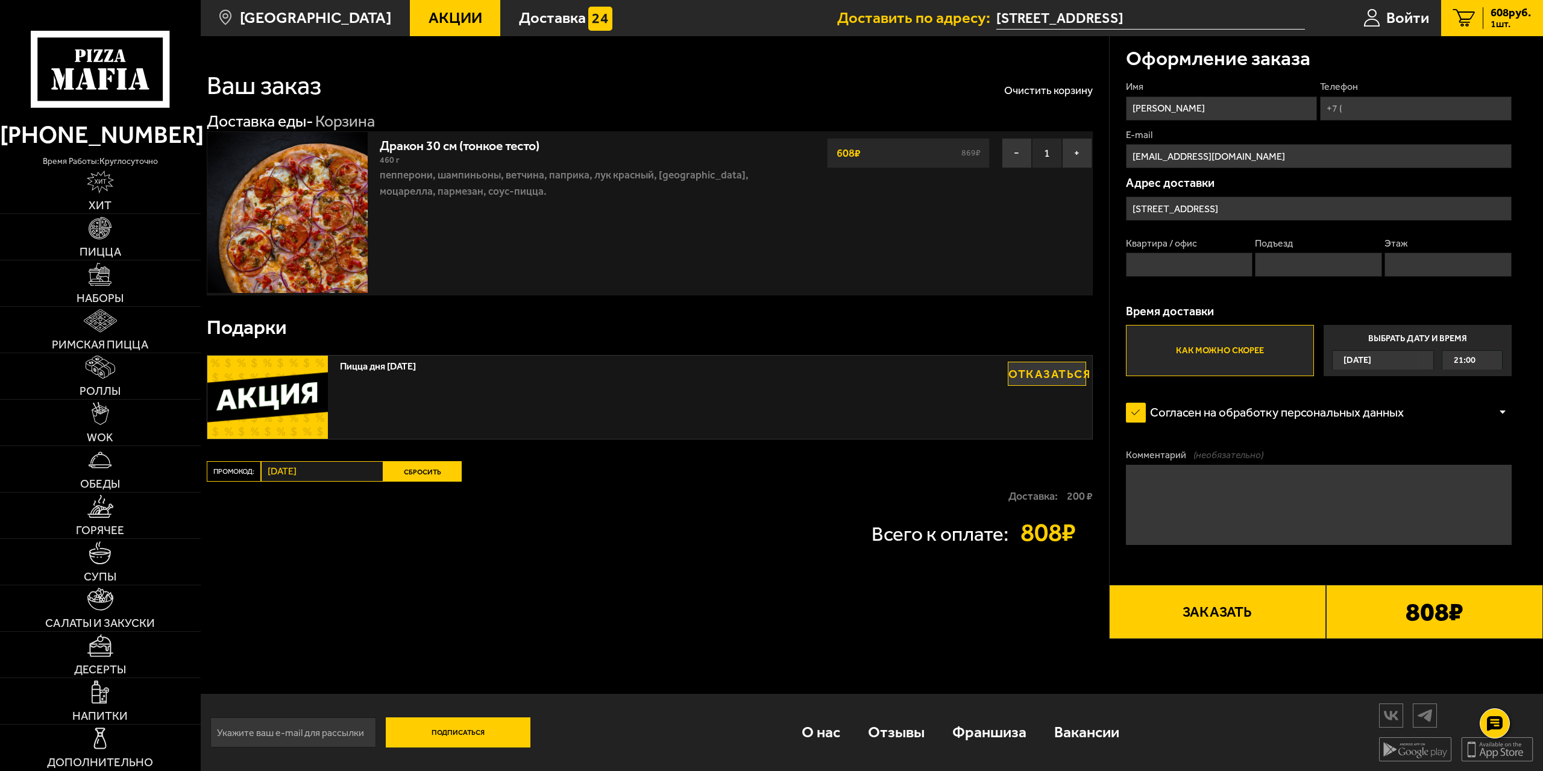
click at [1434, 109] on input "Телефон" at bounding box center [1415, 108] width 191 height 24
type input "[PHONE_NUMBER]"
click at [1189, 265] on input "Квартира / офис" at bounding box center [1189, 265] width 127 height 24
type input "77"
click at [1269, 266] on input "Подъезд" at bounding box center [1318, 265] width 127 height 24
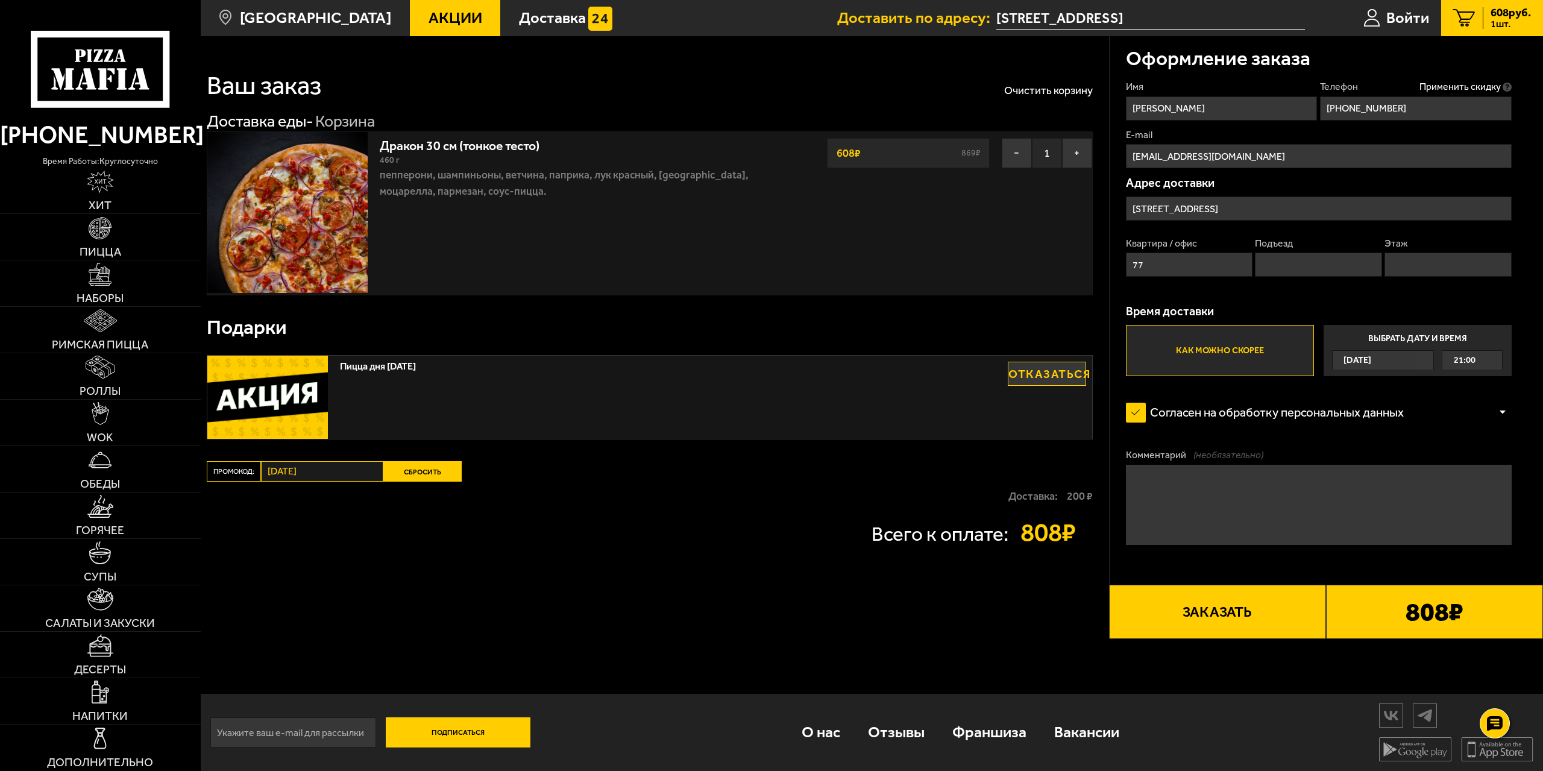
type input "1"
click at [1404, 265] on input "Этаж" at bounding box center [1448, 265] width 127 height 24
type input "16"
